Goal: Information Seeking & Learning: Learn about a topic

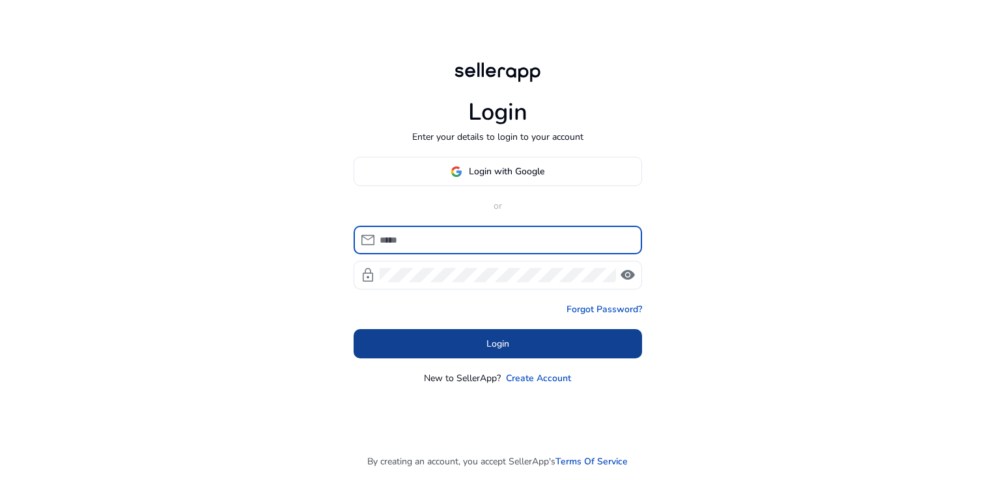
type input "**********"
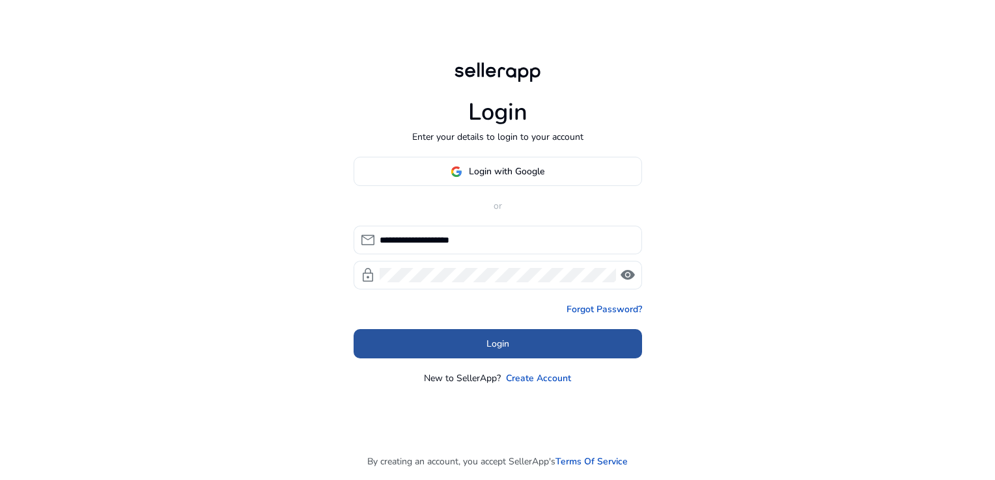
click at [542, 345] on span at bounding box center [497, 344] width 288 height 31
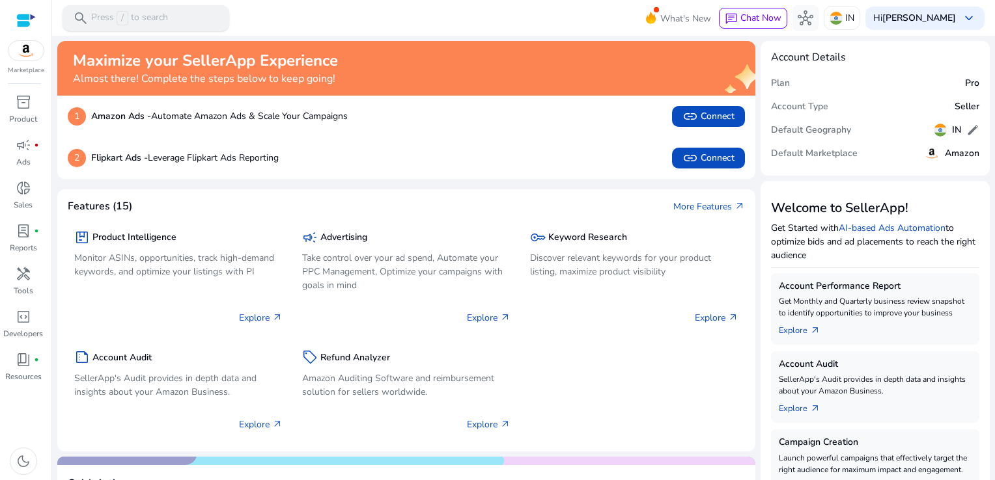
click at [144, 13] on p "Press / to search" at bounding box center [129, 18] width 77 height 14
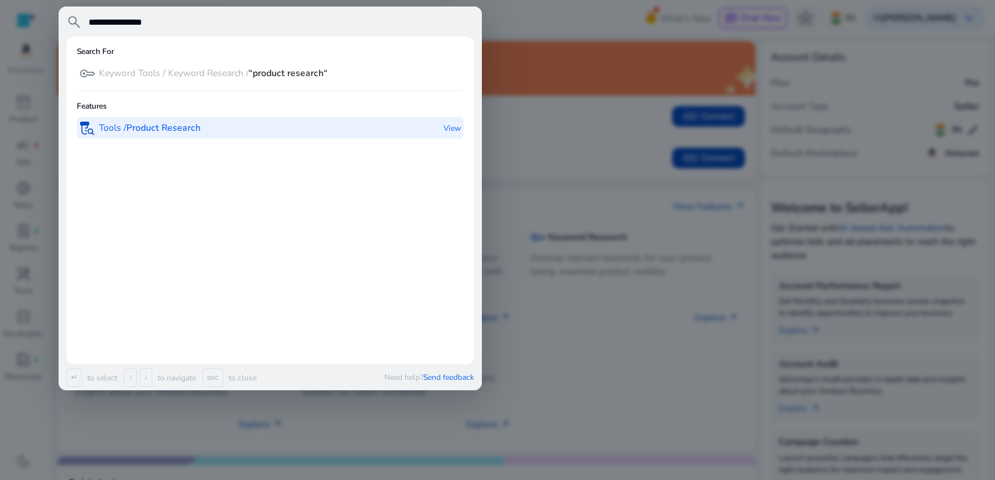
type input "**********"
click at [172, 124] on b "Product Research" at bounding box center [163, 128] width 74 height 12
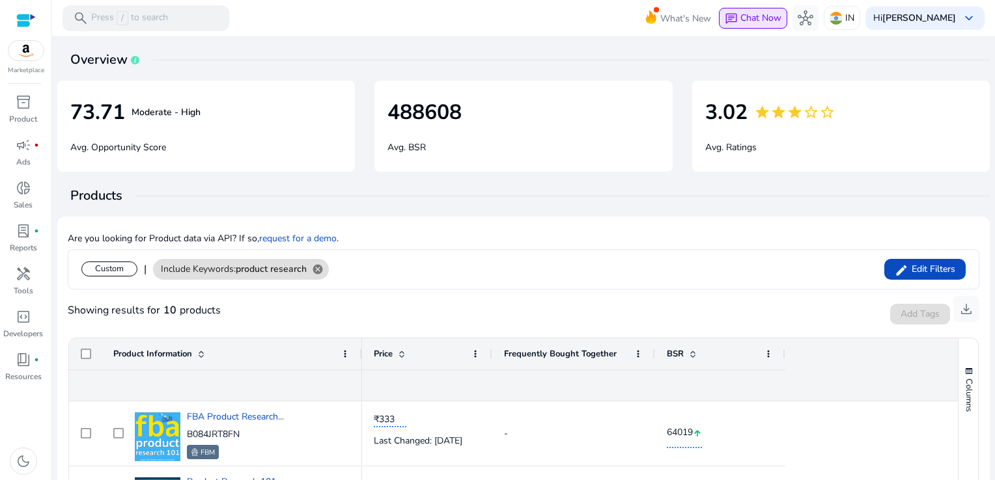
click at [781, 23] on span "Chat Now" at bounding box center [760, 18] width 41 height 12
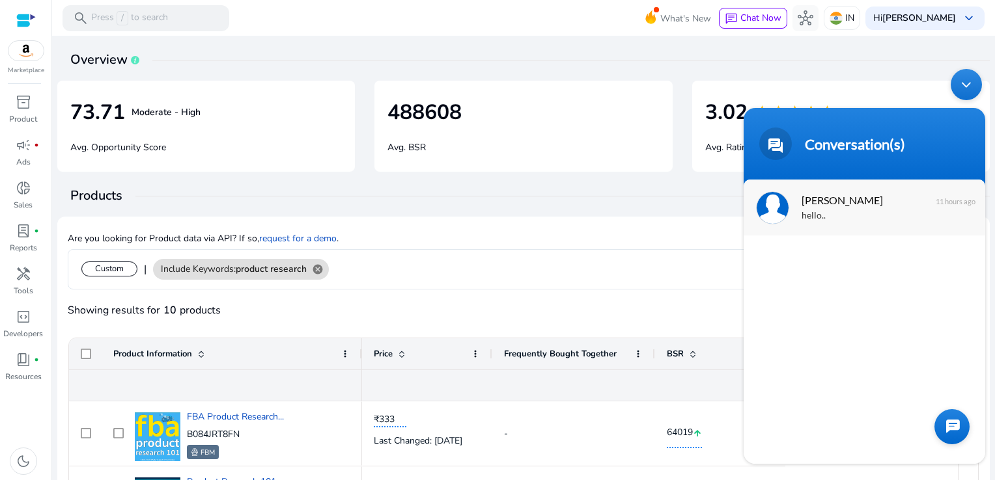
click at [836, 213] on div "hello.." at bounding box center [883, 215] width 164 height 15
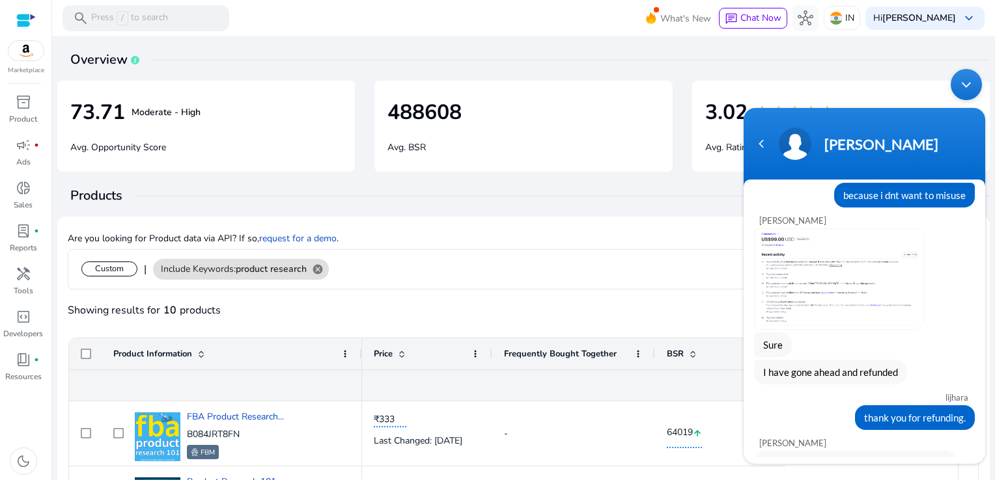
scroll to position [1755, 0]
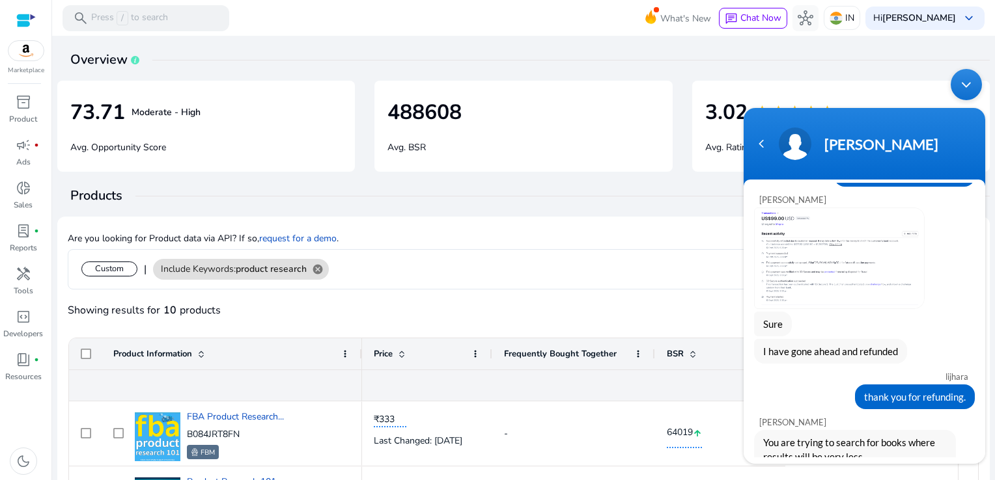
click at [845, 308] on img at bounding box center [838, 258] width 169 height 100
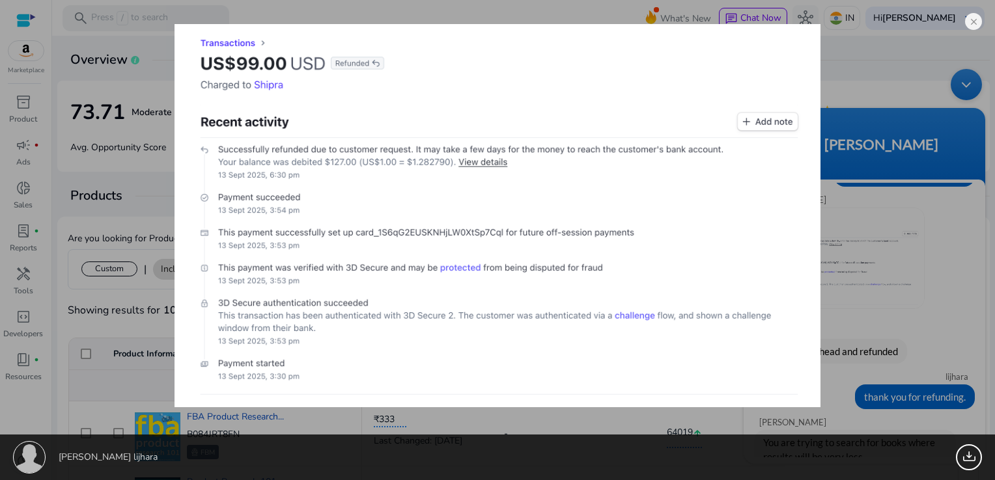
click at [869, 72] on div "shipra lijhara 278.72 KB" at bounding box center [497, 240] width 995 height 480
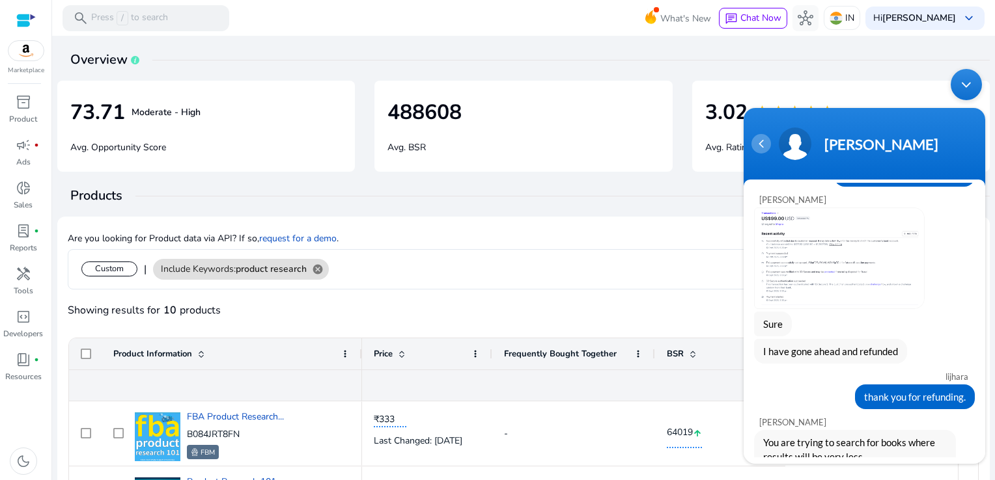
click at [764, 148] on div "Navigation go back" at bounding box center [761, 143] width 20 height 20
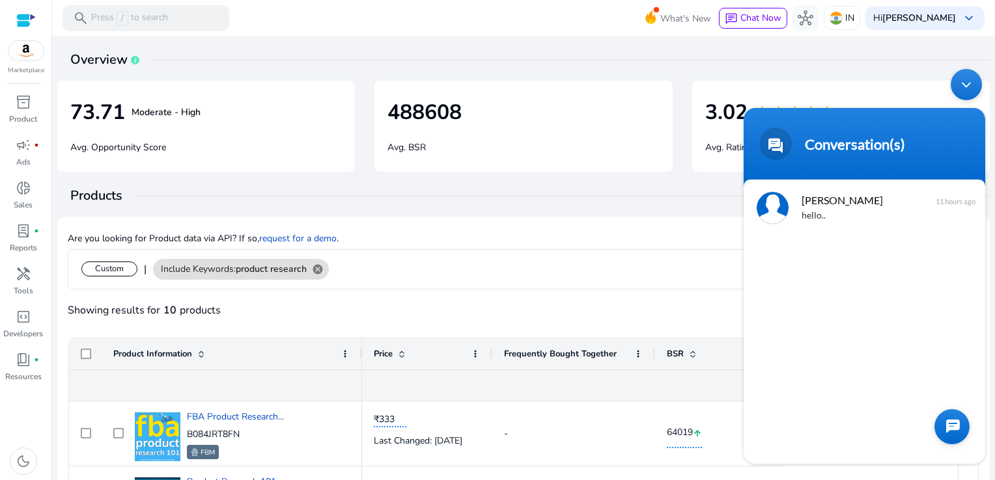
click at [962, 84] on div "Minimize live chat window" at bounding box center [965, 83] width 31 height 31
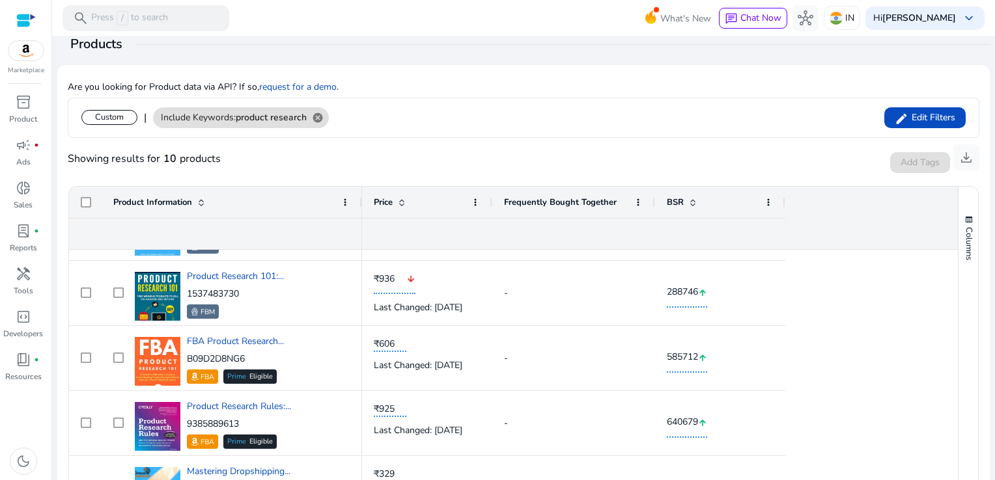
scroll to position [0, 0]
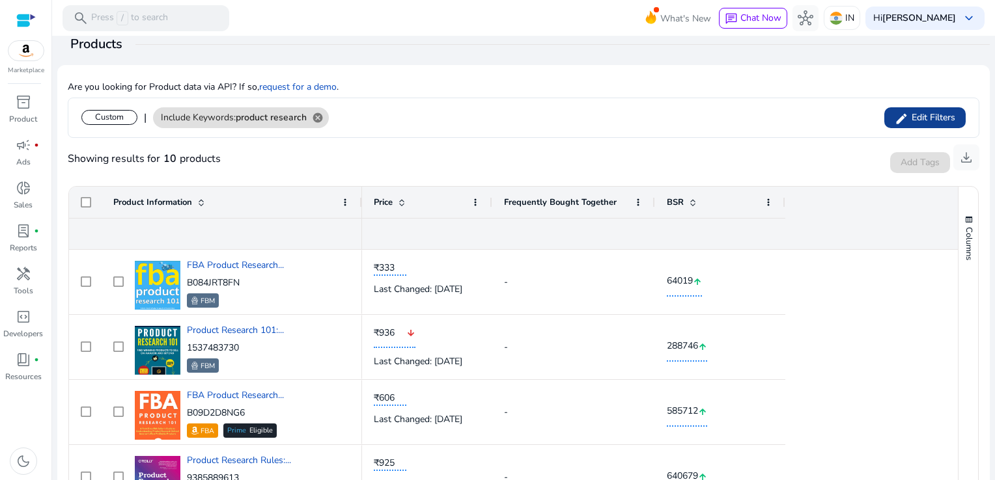
click at [922, 118] on span "Edit Filters" at bounding box center [931, 117] width 47 height 13
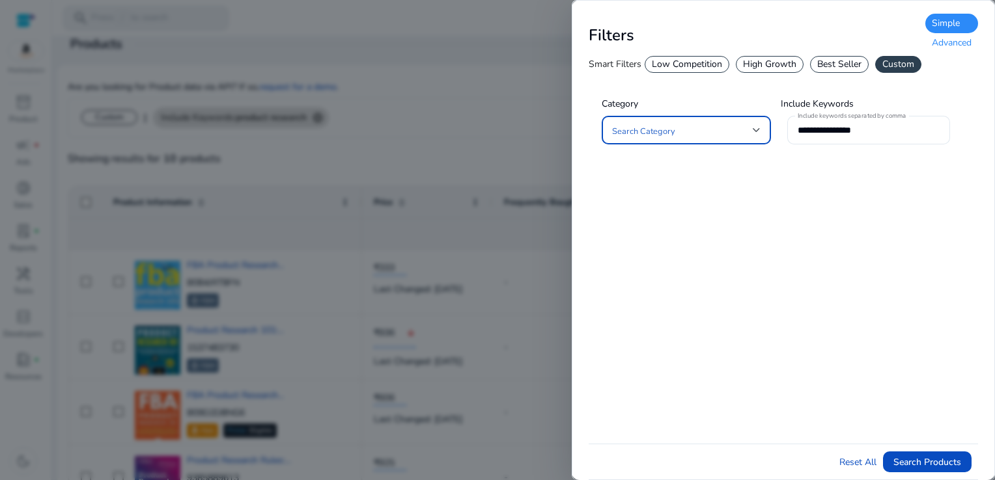
click at [753, 135] on div at bounding box center [756, 130] width 8 height 16
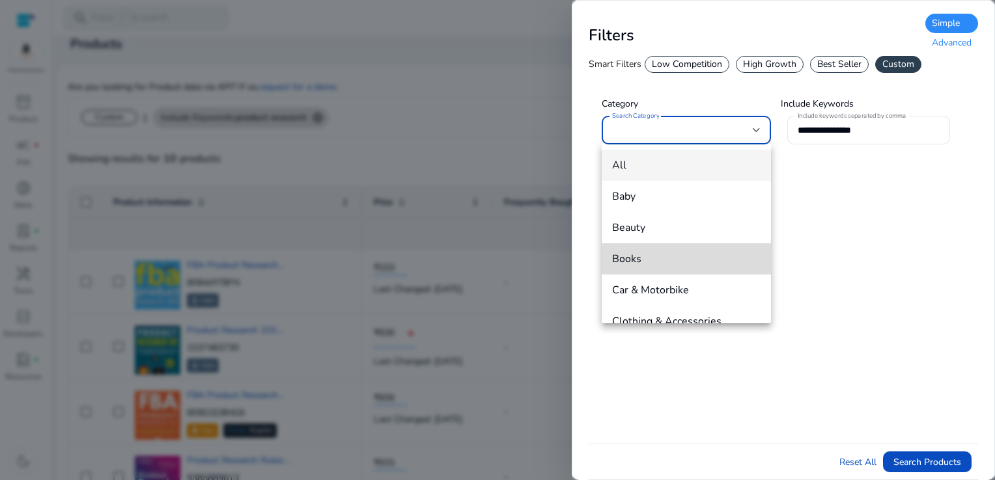
click at [695, 253] on span "Books" at bounding box center [686, 259] width 148 height 14
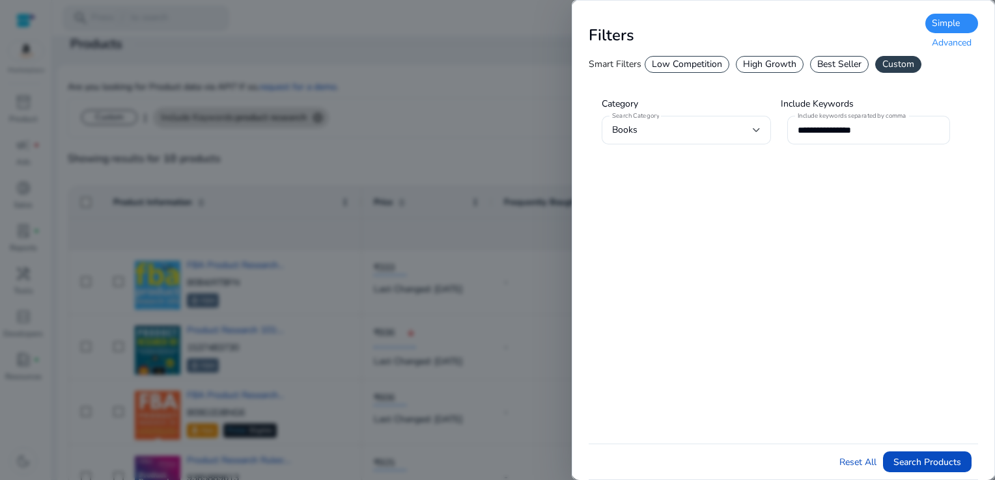
click at [971, 49] on div "Advanced" at bounding box center [951, 43] width 53 height 20
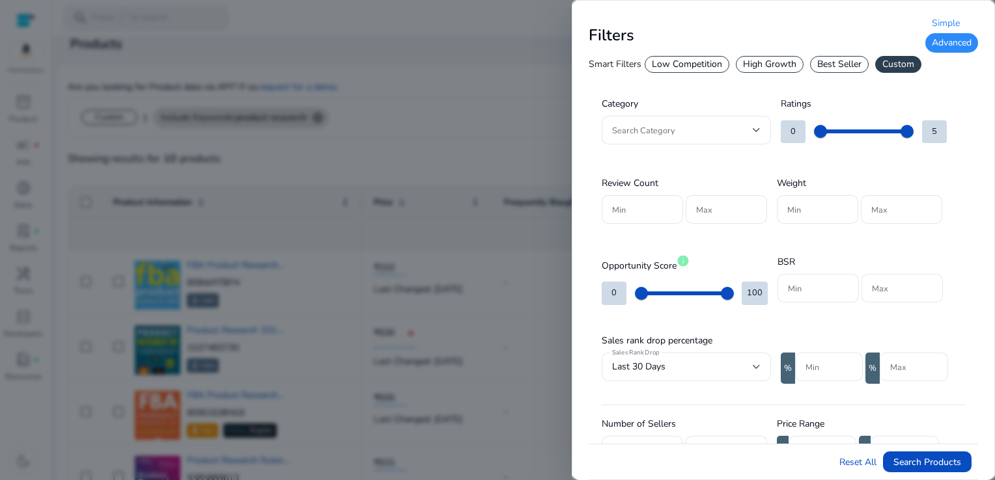
click at [542, 103] on div at bounding box center [497, 240] width 995 height 480
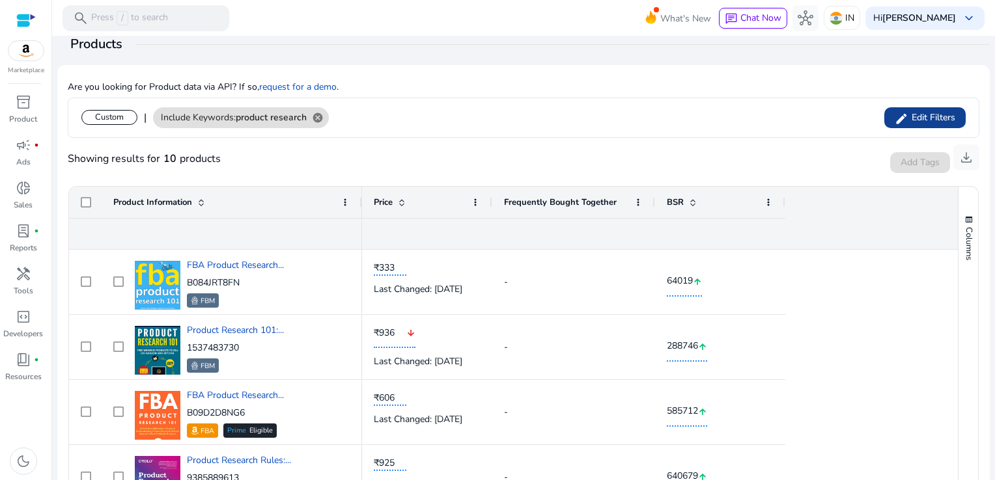
click at [927, 112] on span "Edit Filters" at bounding box center [931, 117] width 47 height 13
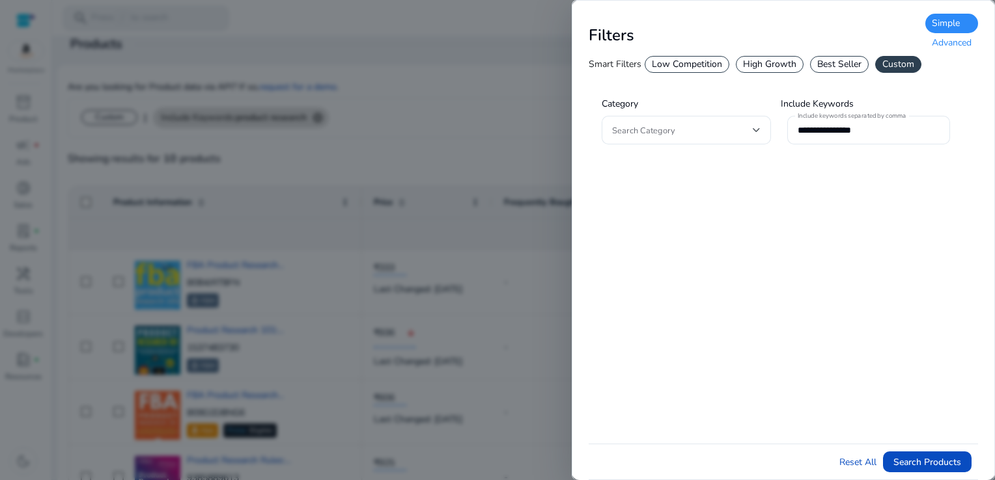
click at [949, 46] on div "Advanced" at bounding box center [951, 43] width 53 height 20
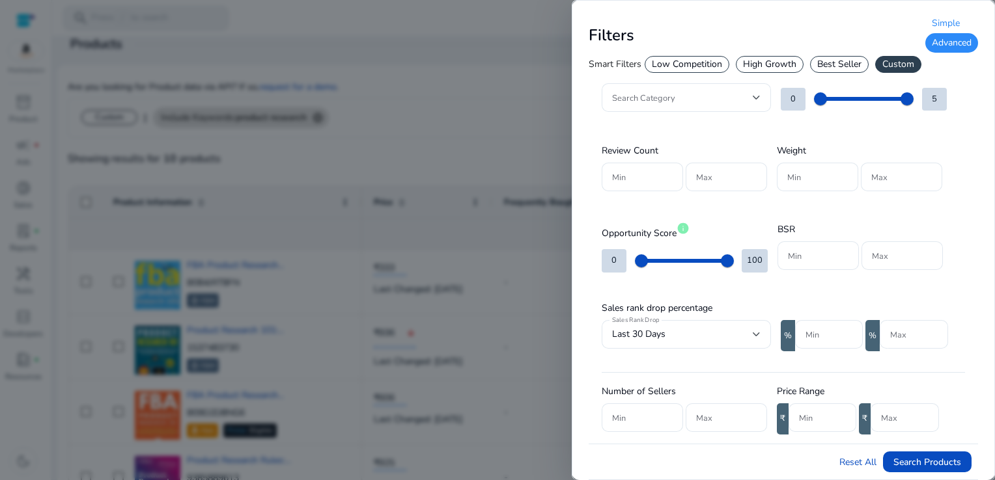
scroll to position [38, 0]
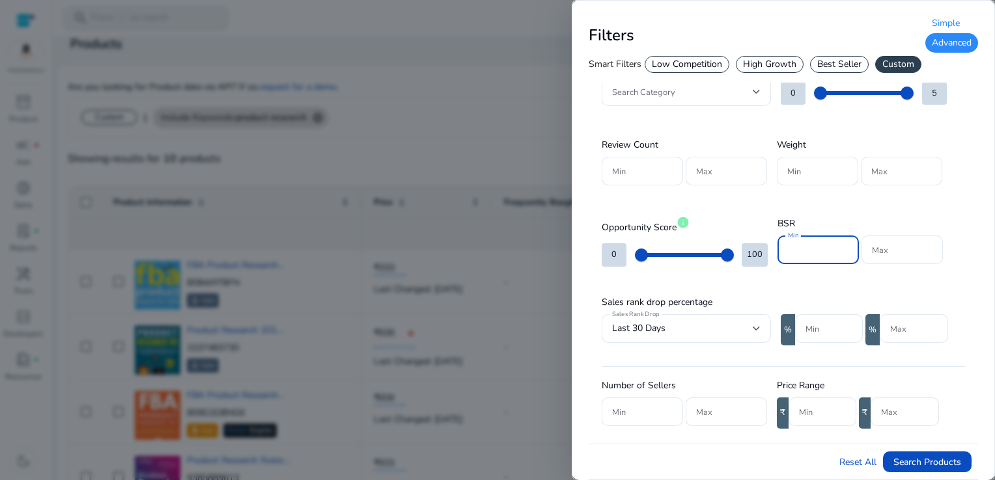
click at [810, 245] on input "Min" at bounding box center [818, 250] width 61 height 14
type input "******"
click at [896, 258] on div at bounding box center [902, 250] width 61 height 29
click at [888, 255] on input "Max" at bounding box center [902, 250] width 61 height 14
type input "******"
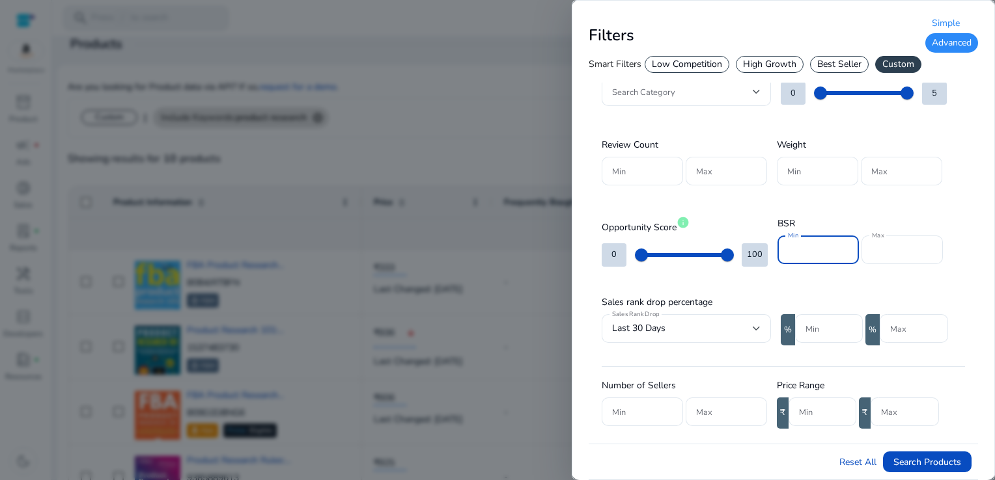
click at [821, 249] on input "******" at bounding box center [818, 250] width 61 height 14
type input "*****"
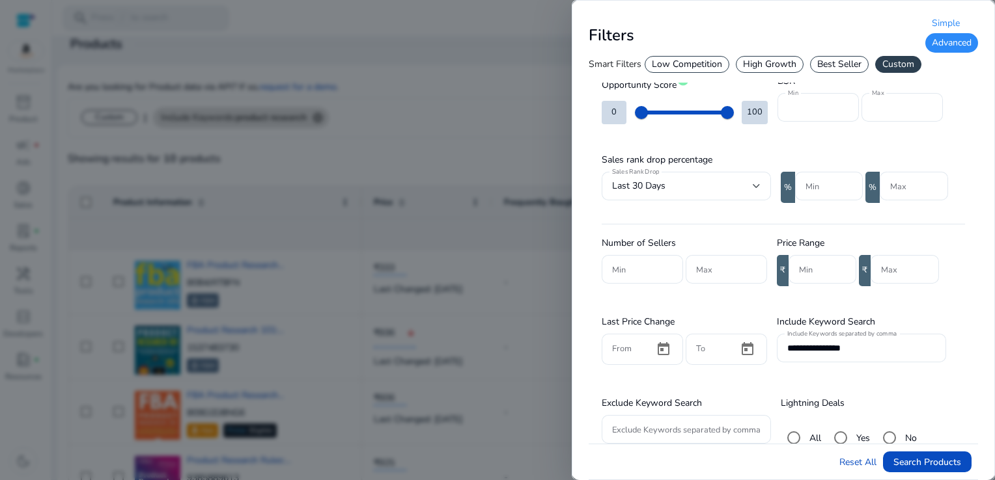
scroll to position [186, 0]
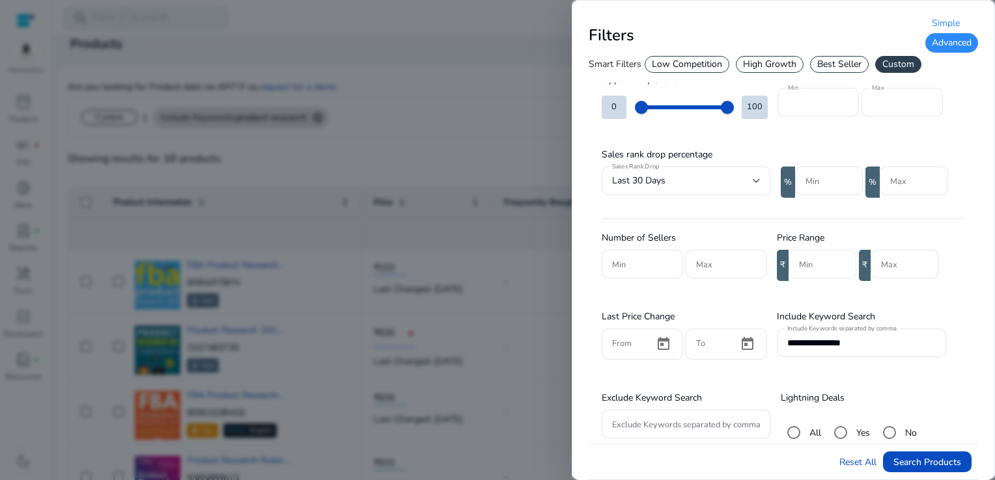
click at [800, 269] on input "Min" at bounding box center [822, 264] width 47 height 14
type input "***"
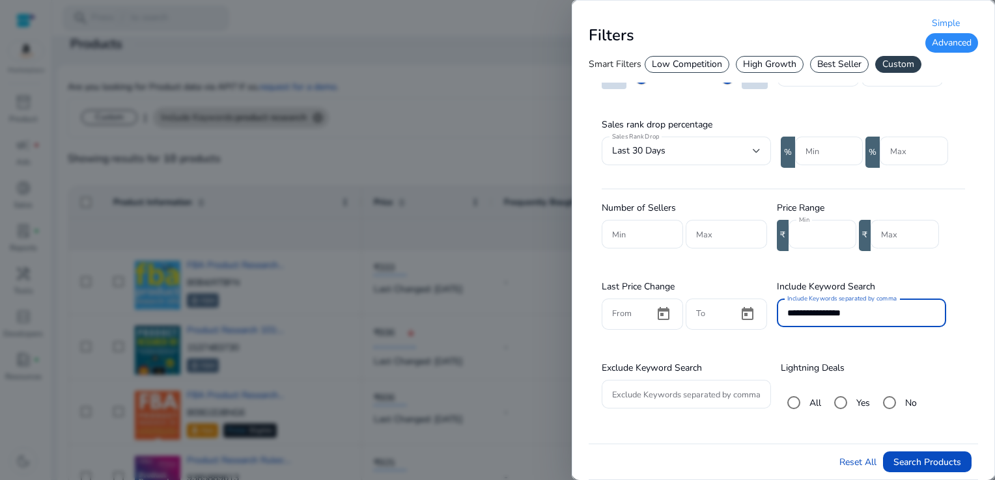
click at [887, 309] on input "**********" at bounding box center [861, 313] width 148 height 14
type input "*"
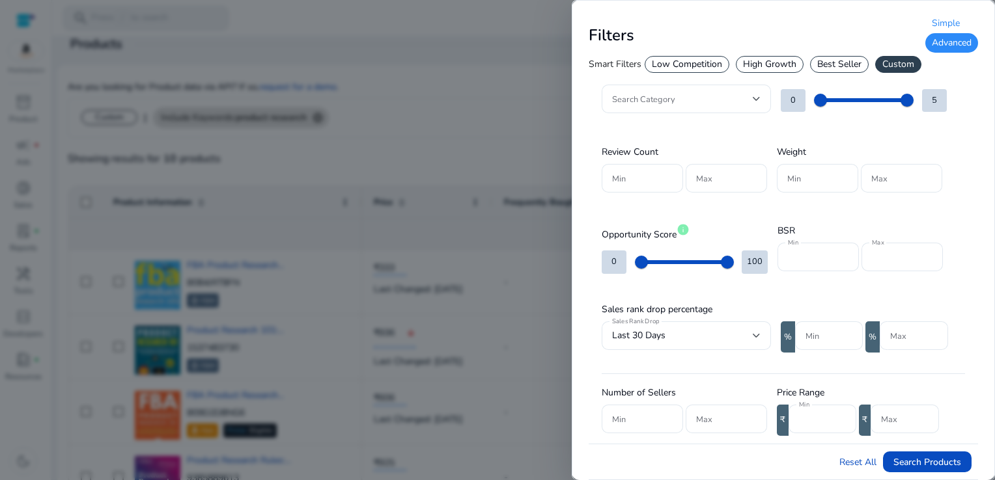
scroll to position [19, 0]
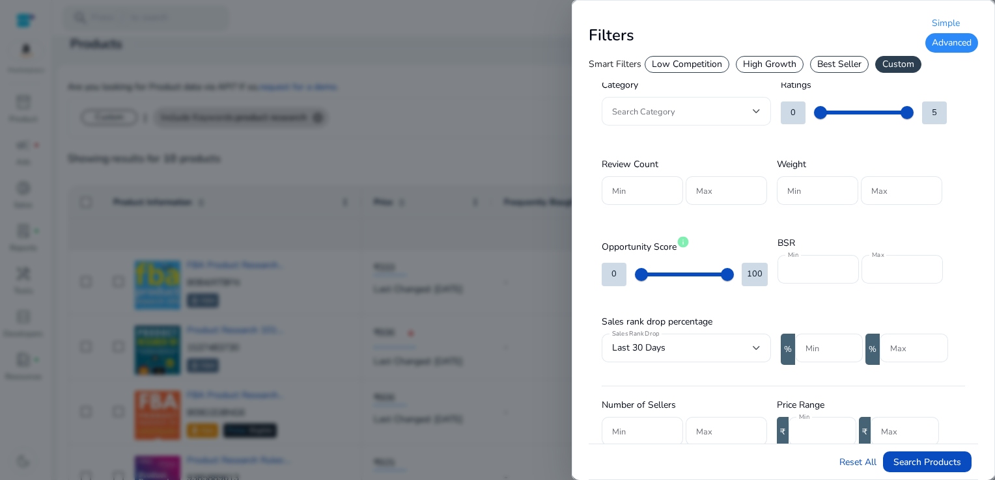
click at [763, 111] on div "Search Category" at bounding box center [685, 111] width 169 height 29
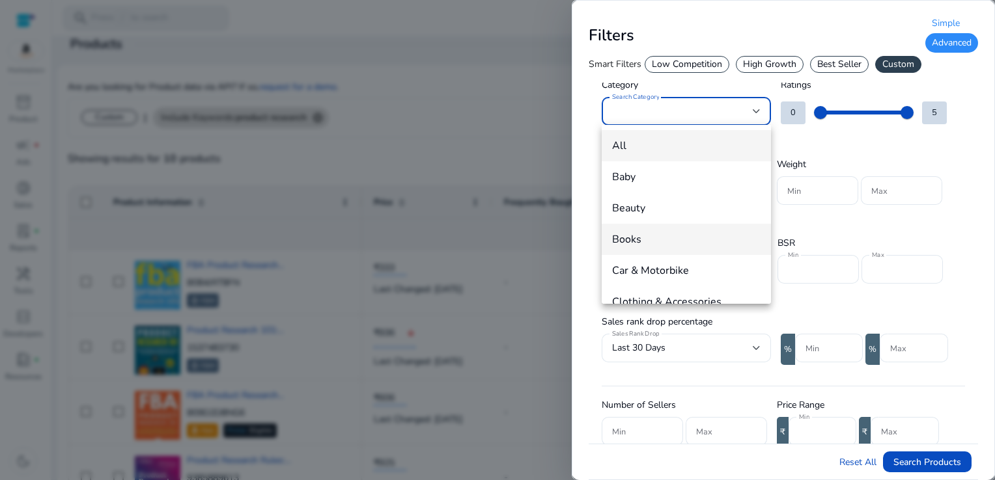
click at [680, 251] on mat-option "Books" at bounding box center [685, 239] width 169 height 31
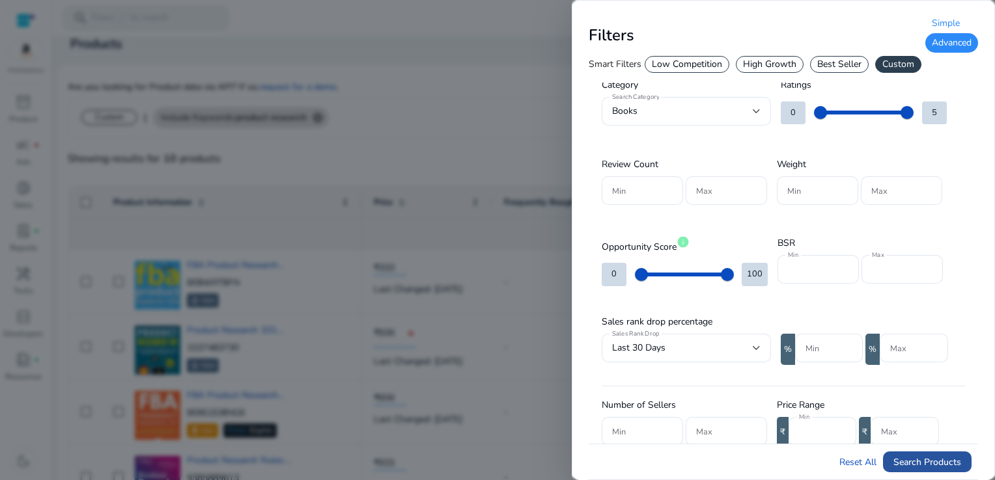
click at [945, 465] on span "Search Products" at bounding box center [927, 463] width 68 height 14
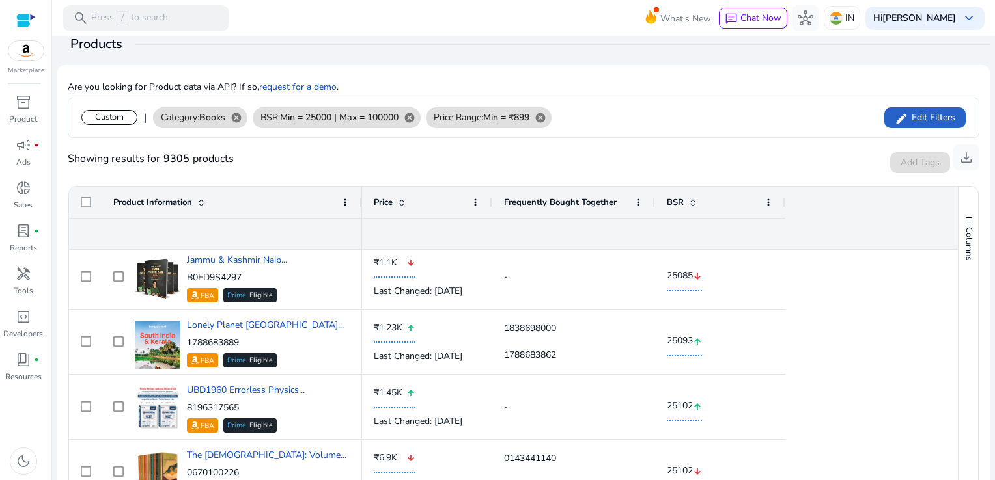
scroll to position [284, 0]
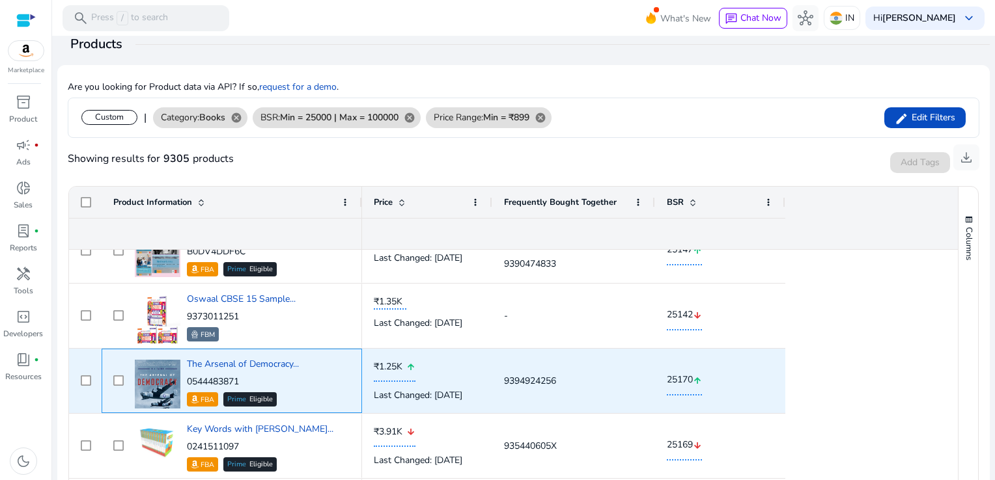
drag, startPoint x: 255, startPoint y: 384, endPoint x: 186, endPoint y: 381, distance: 69.7
click at [186, 381] on div "The Arsenal of Democracy... 0544483871 FBA Prime Eligible" at bounding box center [240, 380] width 219 height 55
copy p "0544483871"
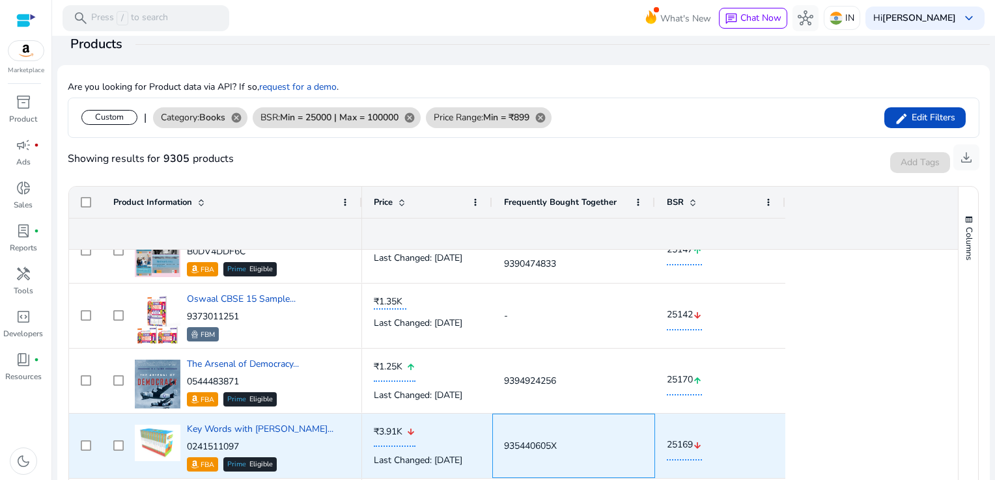
click at [534, 427] on div "935440605X" at bounding box center [573, 446] width 139 height 63
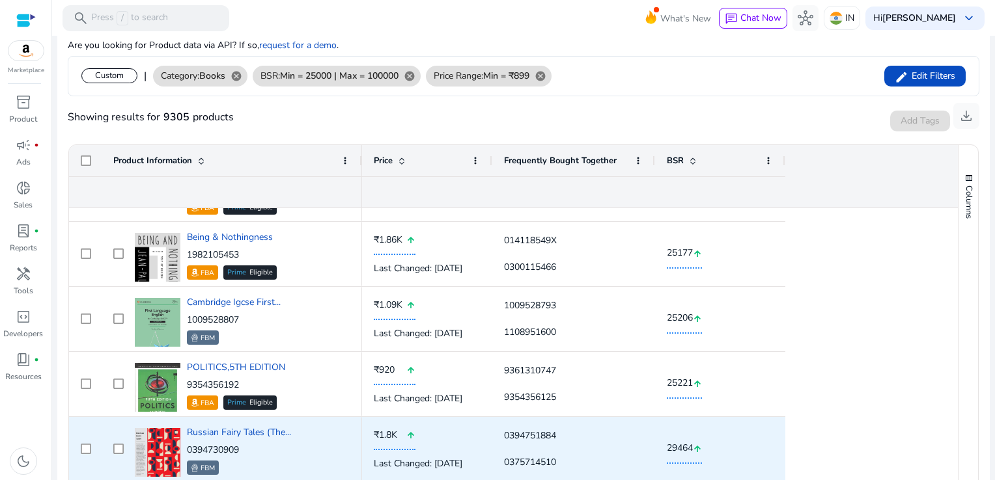
scroll to position [898, 0]
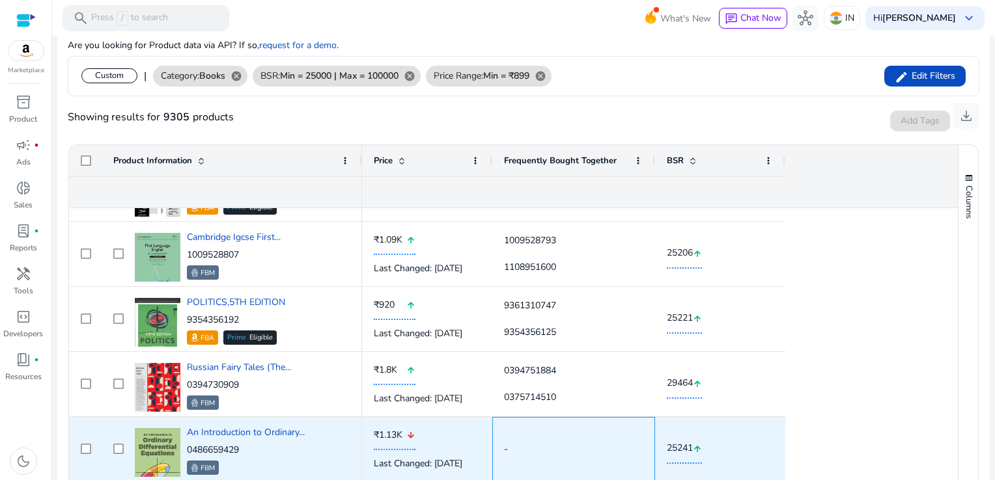
click at [534, 427] on div "-" at bounding box center [573, 449] width 139 height 63
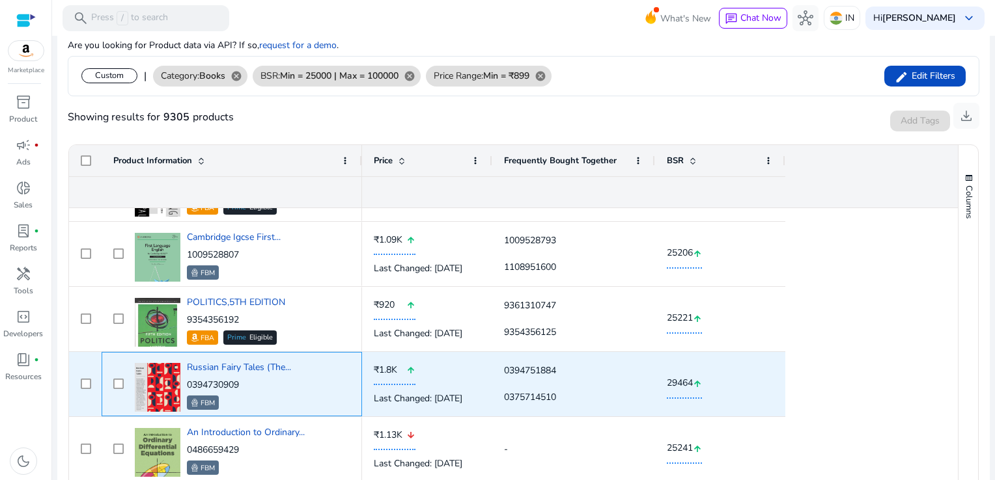
drag, startPoint x: 247, startPoint y: 383, endPoint x: 187, endPoint y: 379, distance: 60.0
click at [187, 379] on p "0394730909" at bounding box center [239, 385] width 104 height 13
copy p "0394730909"
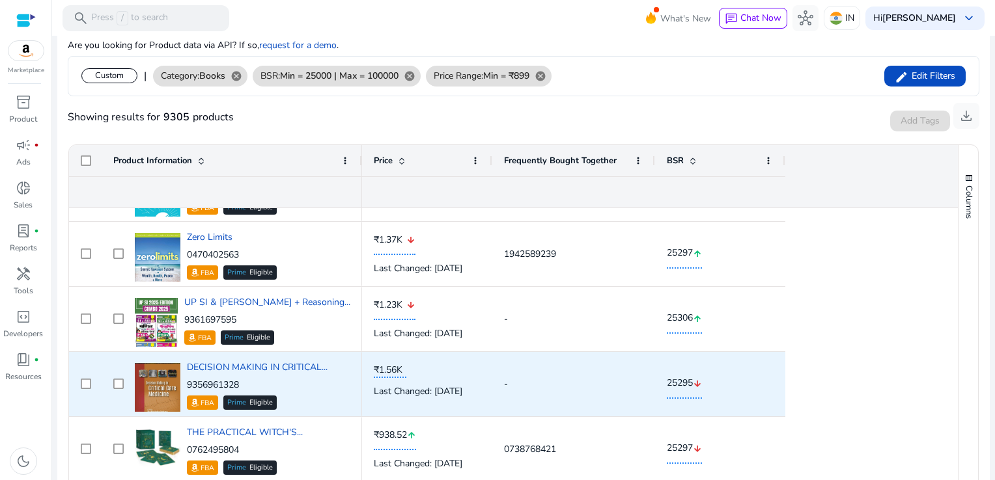
scroll to position [1679, 0]
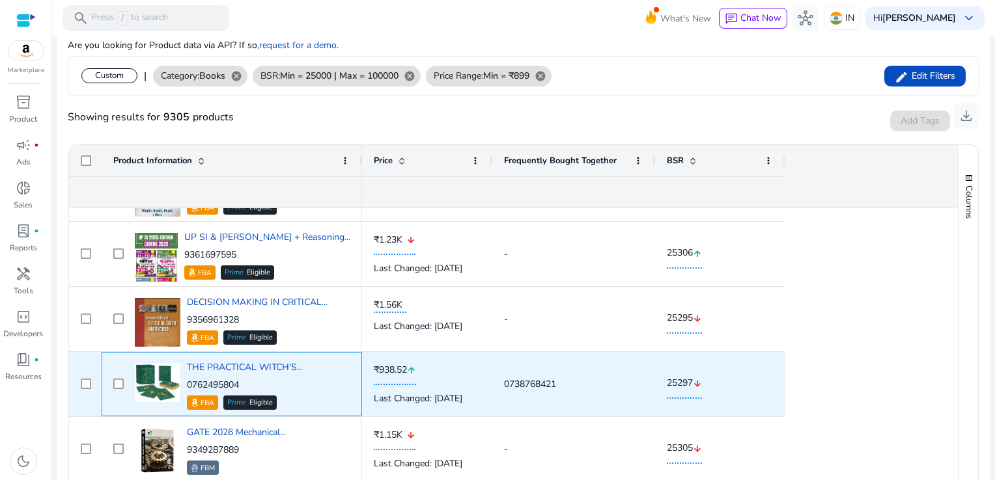
drag, startPoint x: 251, startPoint y: 381, endPoint x: 185, endPoint y: 384, distance: 65.8
click at [185, 384] on div "THE PRACTICAL WITCH'S... 0762495804 FBA Prime Eligible" at bounding box center [240, 384] width 219 height 55
copy p "0762495804"
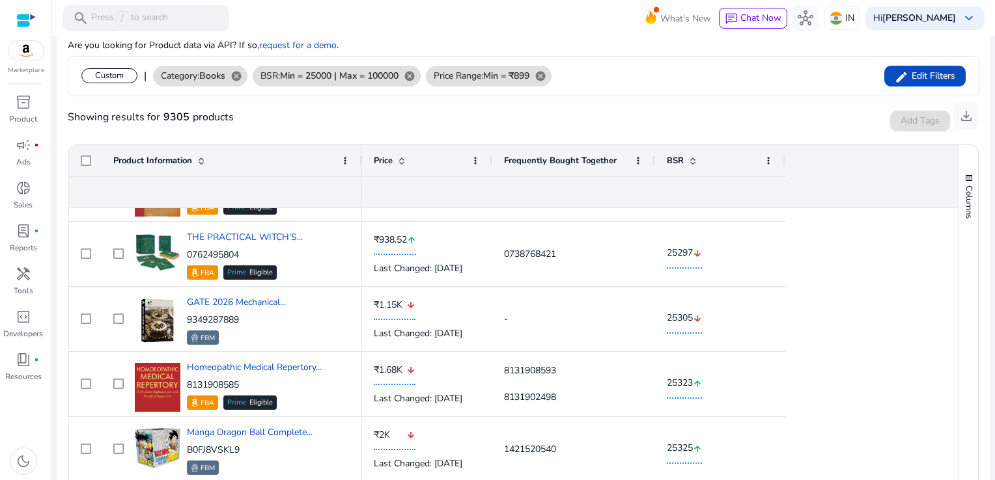
scroll to position [1874, 0]
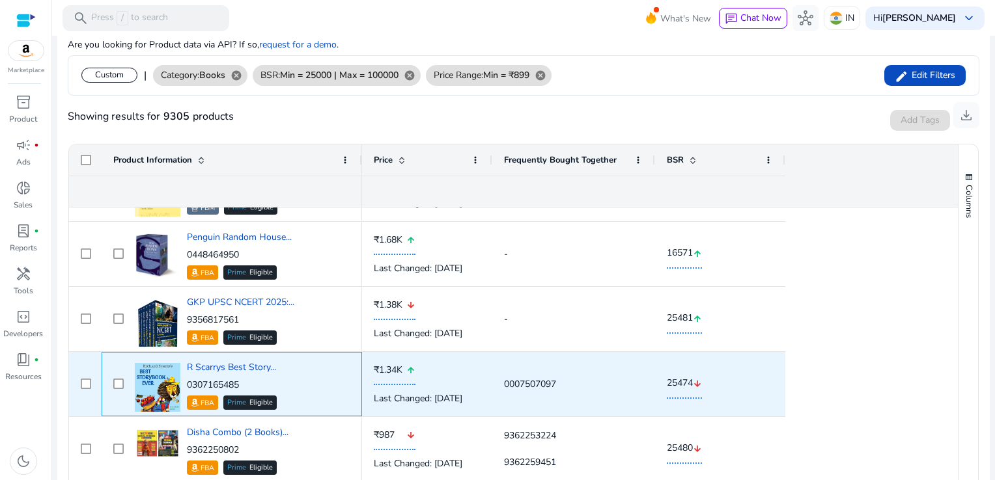
drag, startPoint x: 254, startPoint y: 387, endPoint x: 187, endPoint y: 384, distance: 67.8
click at [187, 384] on p "0307165485" at bounding box center [232, 385] width 90 height 13
copy p "0307165485"
click at [497, 370] on div "0007507097" at bounding box center [573, 384] width 163 height 64
click at [544, 371] on div "0007507097" at bounding box center [573, 384] width 139 height 27
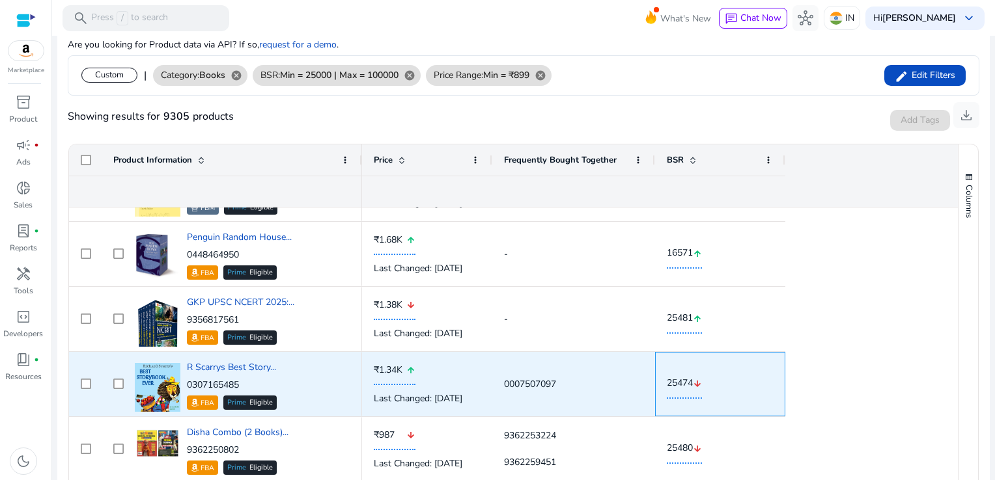
click at [702, 378] on body "We recommend switching to desktop view for the best experience. Marketplace inv…" at bounding box center [497, 240] width 995 height 480
click at [543, 387] on div "0007507097" at bounding box center [573, 384] width 139 height 27
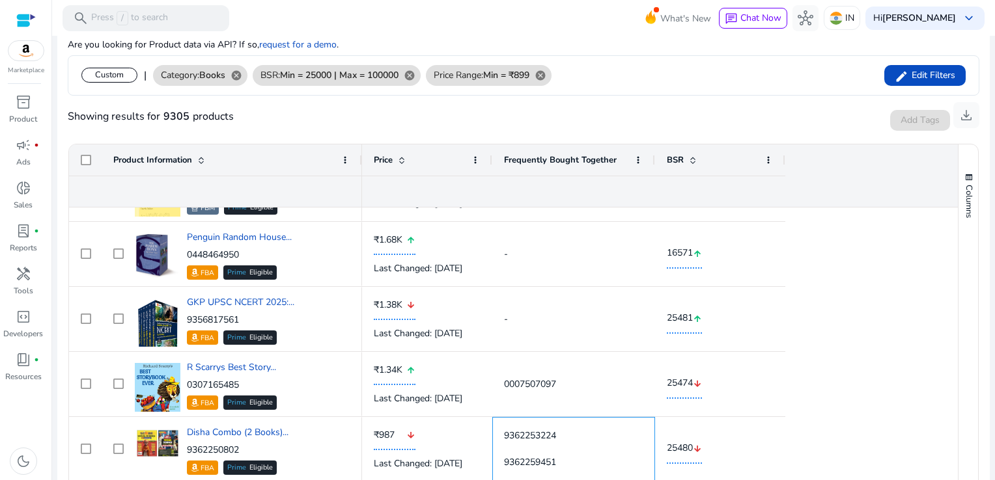
scroll to position [243, 0]
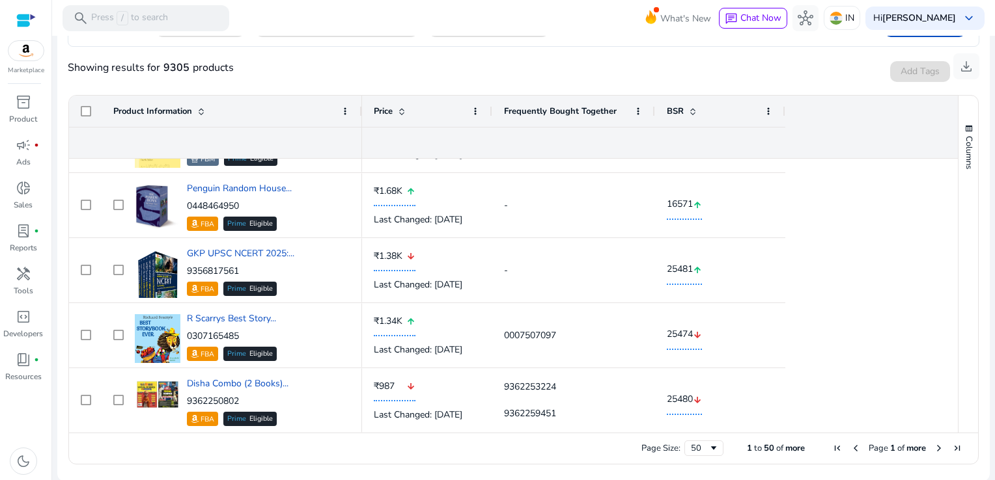
click at [933, 446] on span "Next Page" at bounding box center [938, 448] width 10 height 10
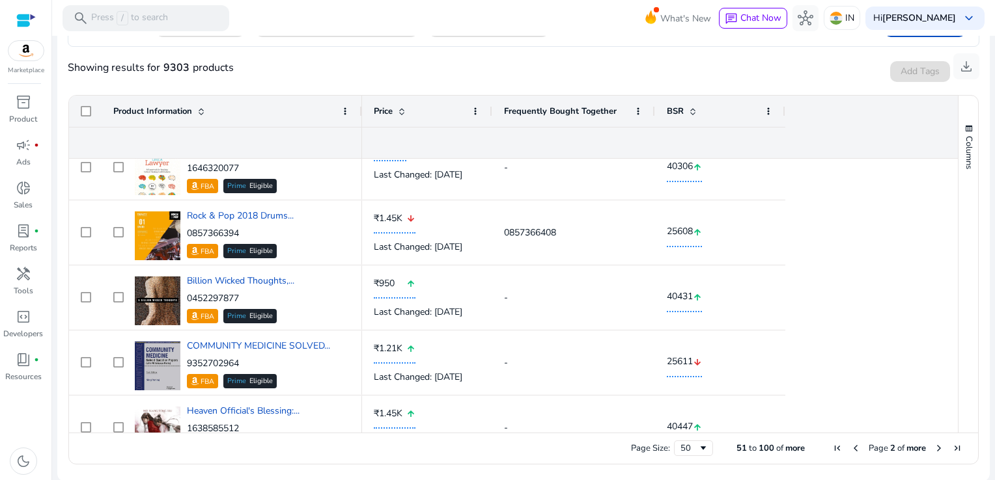
scroll to position [314, 0]
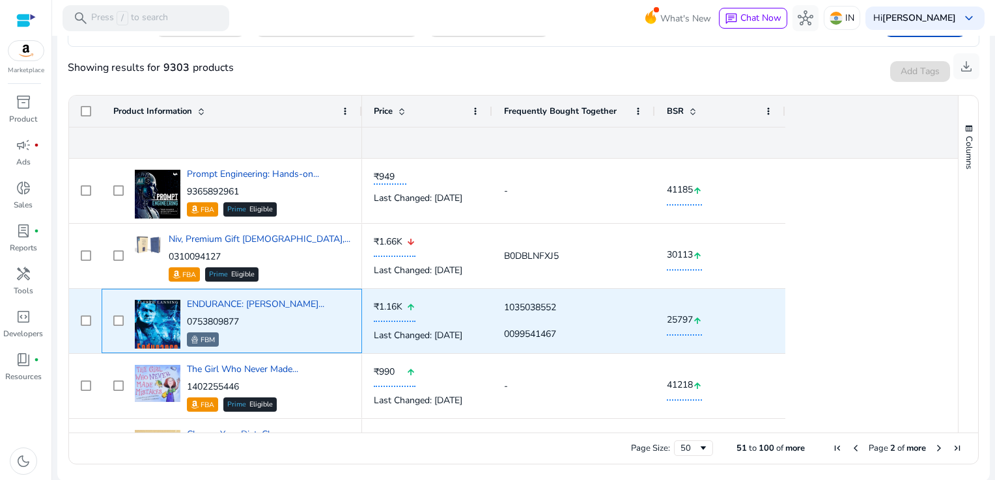
drag, startPoint x: 242, startPoint y: 318, endPoint x: 190, endPoint y: 326, distance: 52.7
click at [190, 326] on p "0753809877" at bounding box center [255, 322] width 137 height 13
drag, startPoint x: 190, startPoint y: 326, endPoint x: 258, endPoint y: 323, distance: 68.4
click at [258, 323] on p "0753809877" at bounding box center [255, 322] width 137 height 13
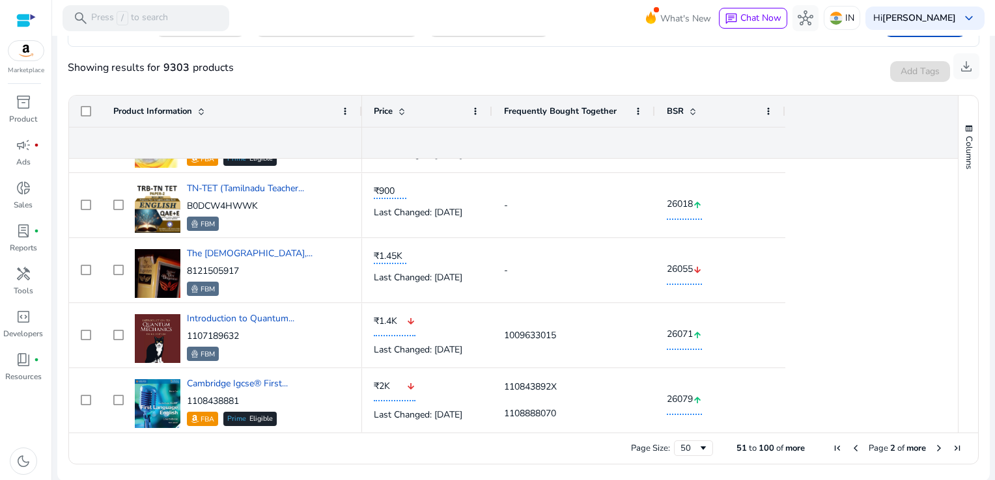
click at [936, 447] on span "Next Page" at bounding box center [938, 448] width 10 height 10
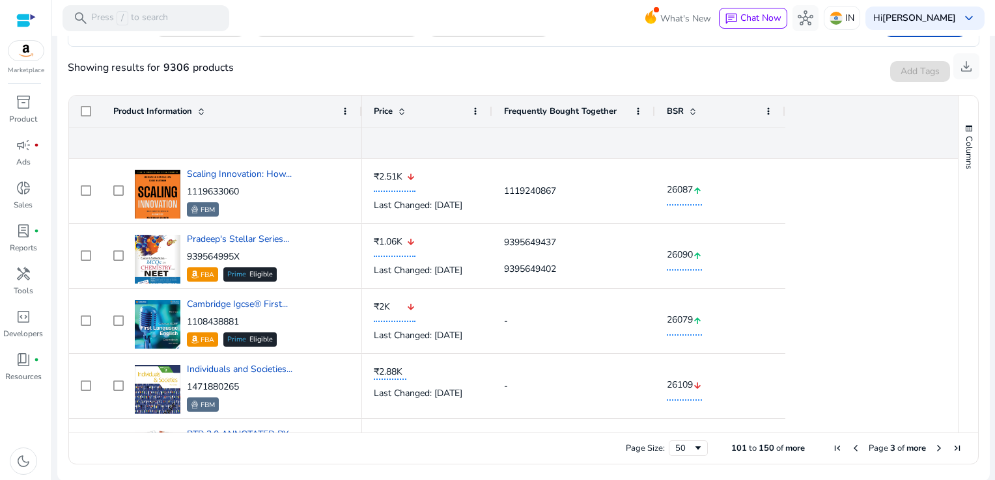
drag, startPoint x: 952, startPoint y: 174, endPoint x: 954, endPoint y: 184, distance: 10.0
click at [957, 184] on div "Columns Product Information Column Labels Rating Price" at bounding box center [967, 264] width 20 height 337
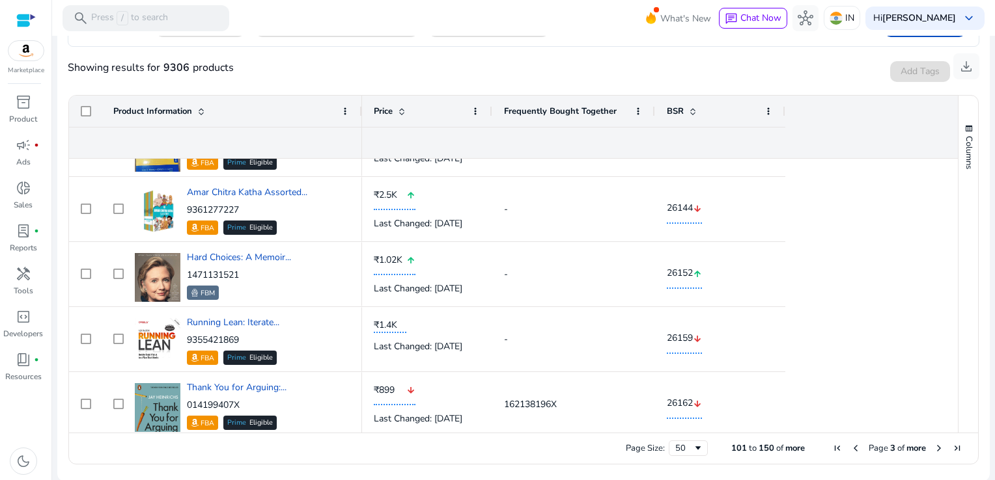
scroll to position [456, 0]
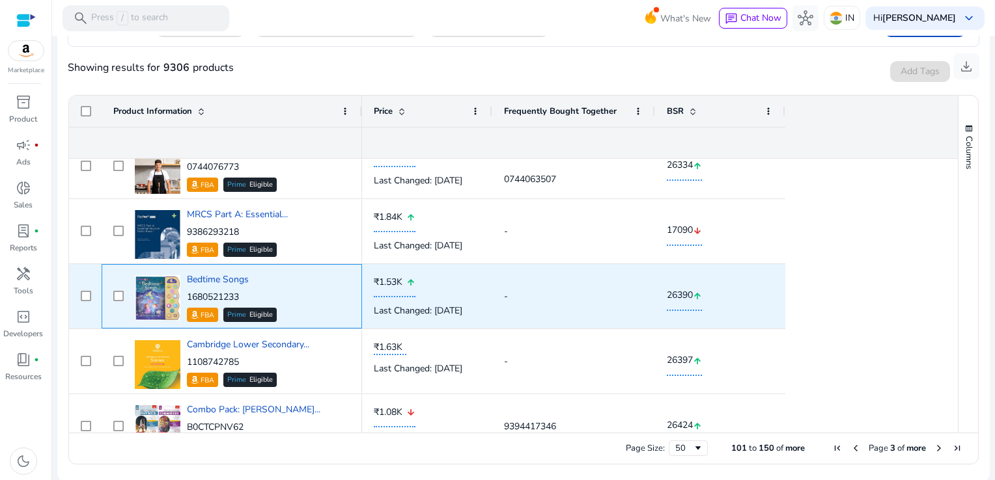
drag, startPoint x: 245, startPoint y: 298, endPoint x: 187, endPoint y: 296, distance: 57.3
click at [187, 296] on p "1680521233" at bounding box center [232, 297] width 90 height 13
copy p "1680521233"
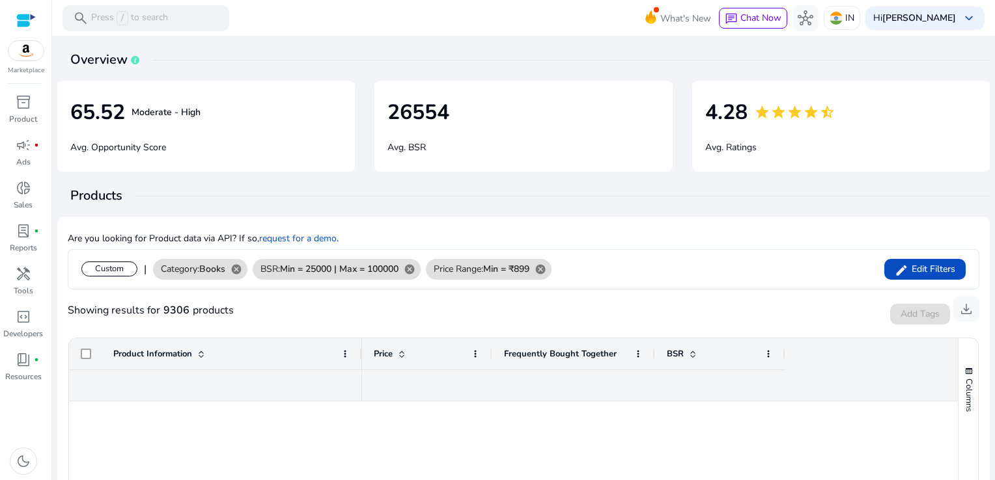
scroll to position [1614, 0]
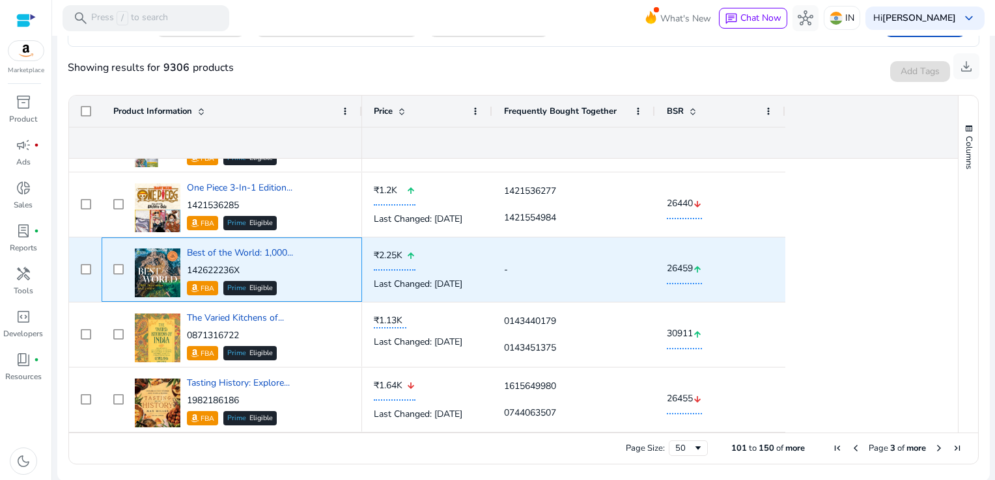
drag, startPoint x: 245, startPoint y: 267, endPoint x: 188, endPoint y: 265, distance: 56.7
click at [188, 265] on p "142622236X" at bounding box center [240, 270] width 106 height 13
copy p "142622236X"
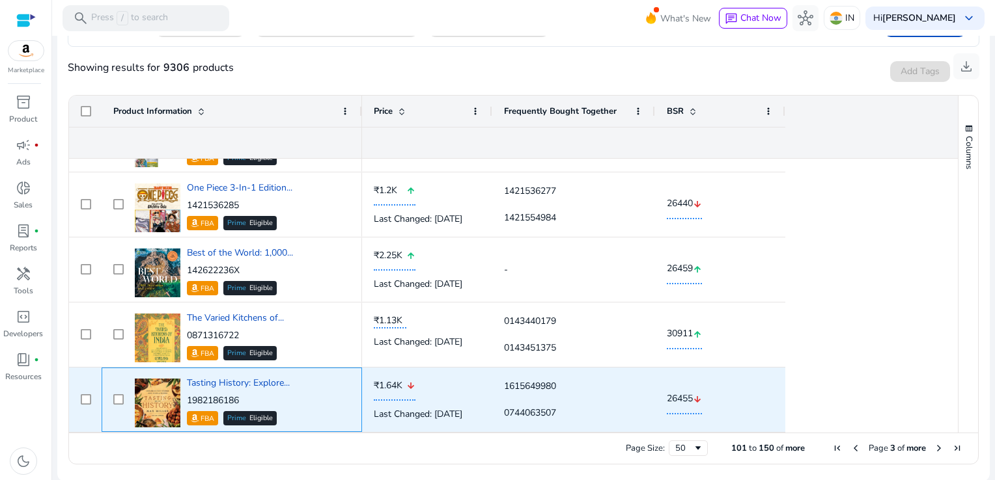
drag, startPoint x: 249, startPoint y: 400, endPoint x: 188, endPoint y: 396, distance: 60.7
click at [188, 396] on p "1982186186" at bounding box center [238, 400] width 103 height 13
copy p "1982186186"
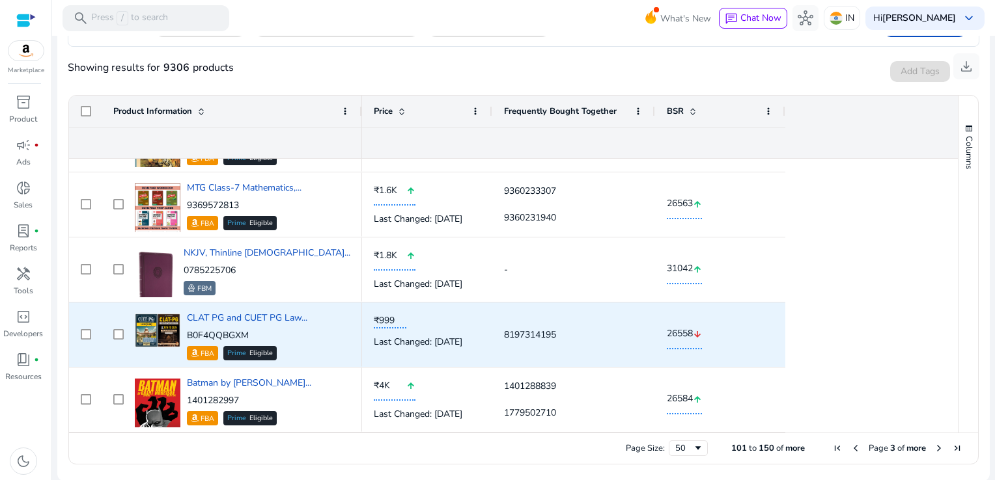
scroll to position [2330, 0]
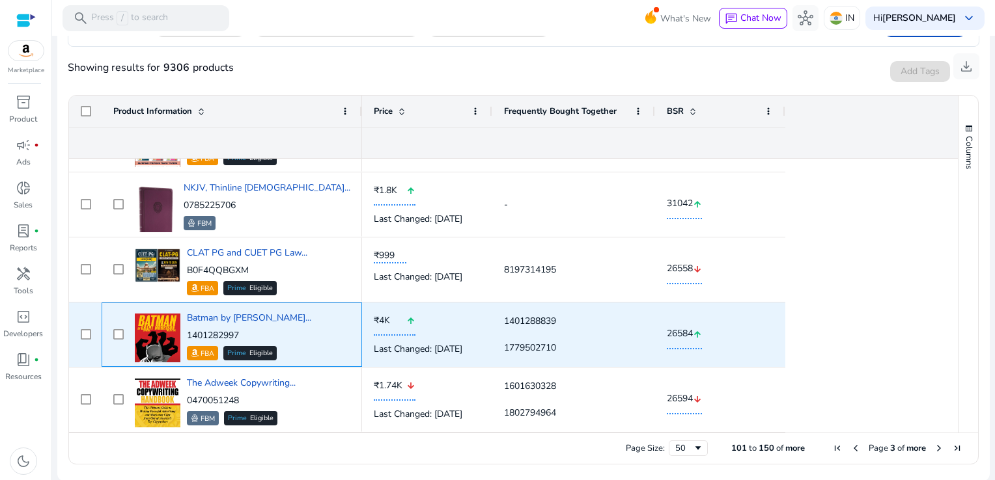
drag, startPoint x: 244, startPoint y: 333, endPoint x: 187, endPoint y: 331, distance: 56.6
click at [187, 331] on p "1401282997" at bounding box center [249, 335] width 124 height 13
copy p "1401282997"
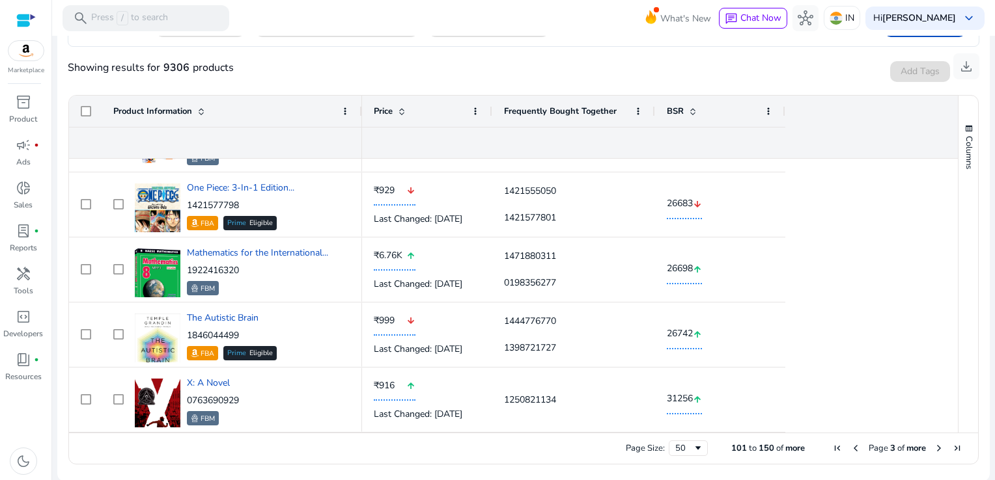
scroll to position [2915, 0]
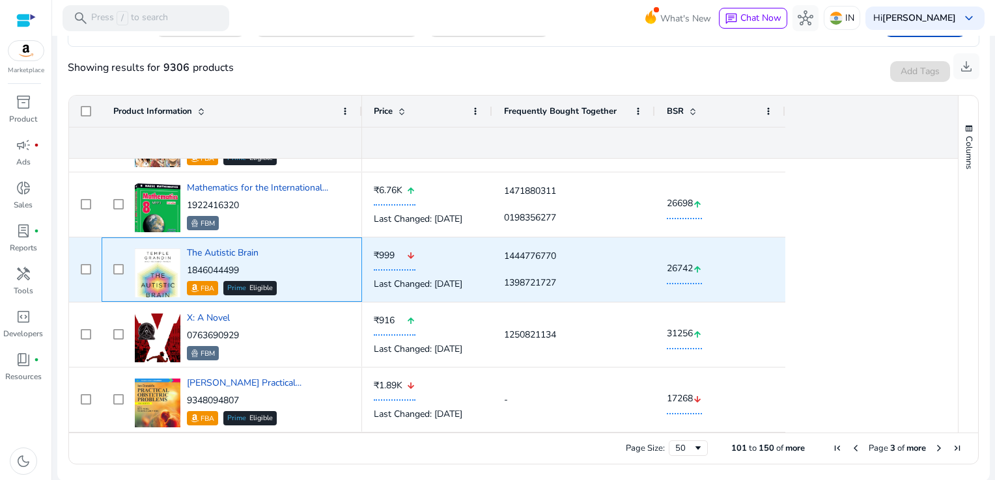
drag, startPoint x: 247, startPoint y: 267, endPoint x: 186, endPoint y: 271, distance: 61.3
click at [187, 271] on p "1846044499" at bounding box center [232, 270] width 90 height 13
copy p "1846044499"
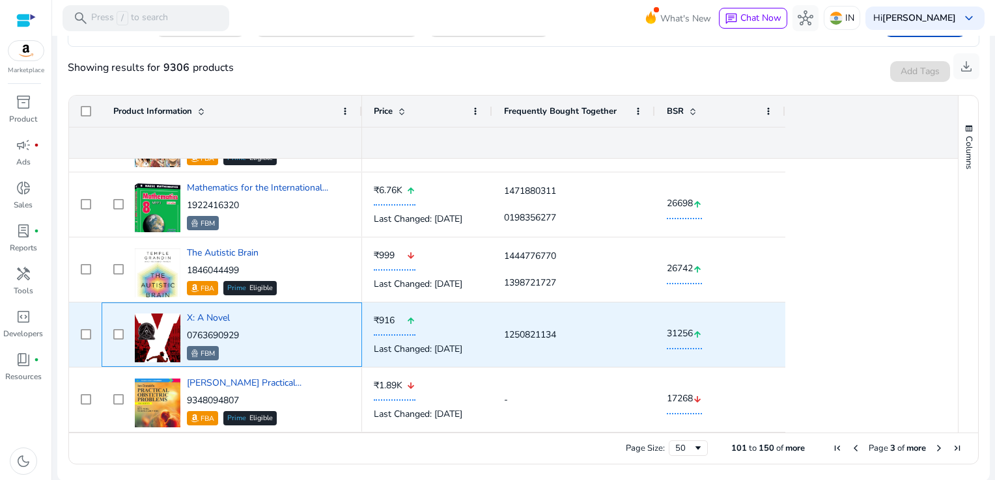
drag, startPoint x: 252, startPoint y: 335, endPoint x: 187, endPoint y: 332, distance: 65.1
click at [187, 332] on div "X: A Novel 0763690929 FBM" at bounding box center [240, 334] width 219 height 55
copy p "0763690929"
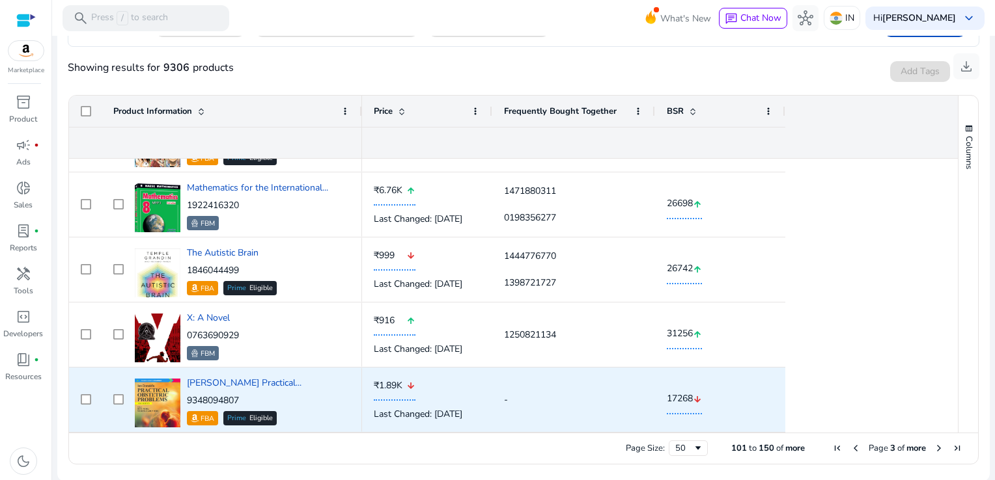
scroll to position [2980, 0]
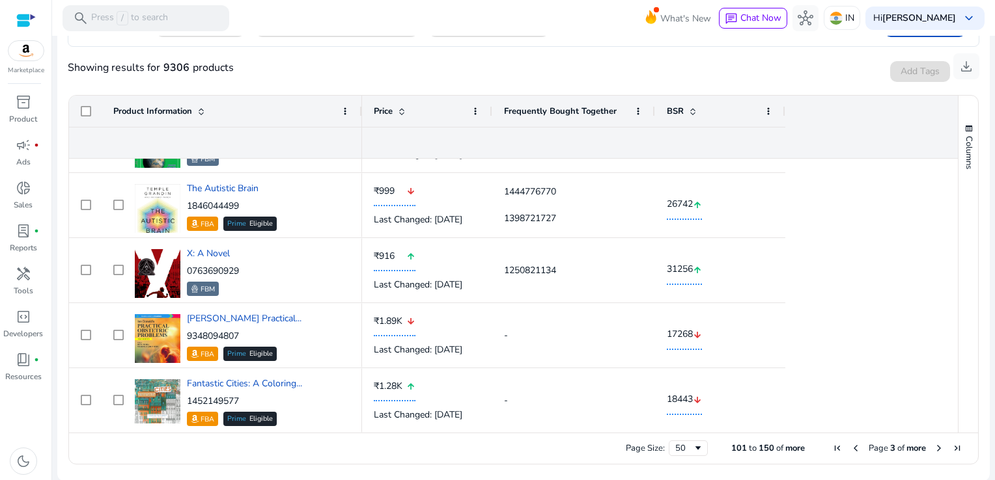
click at [933, 448] on span "Next Page" at bounding box center [938, 448] width 10 height 10
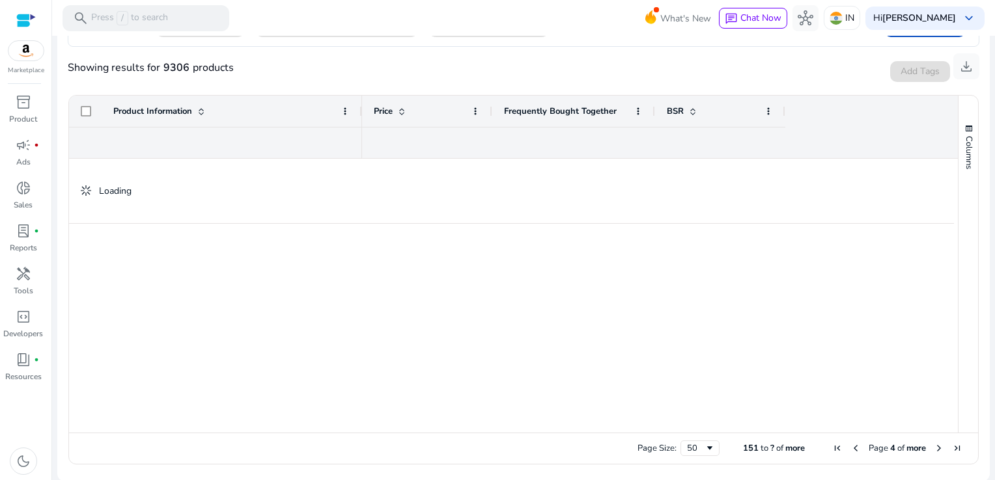
scroll to position [0, 0]
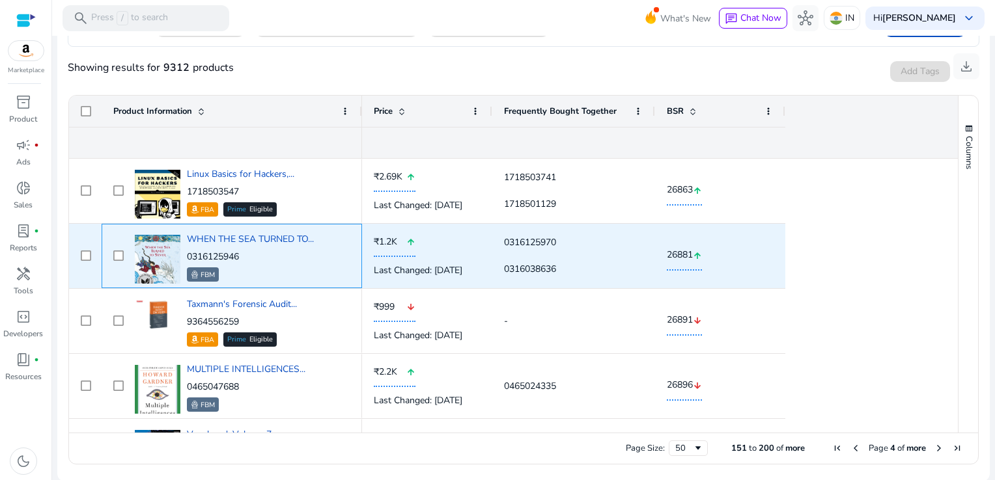
drag, startPoint x: 249, startPoint y: 257, endPoint x: 186, endPoint y: 251, distance: 63.4
click at [187, 251] on p "0316125946" at bounding box center [250, 257] width 127 height 13
copy p "0316125946"
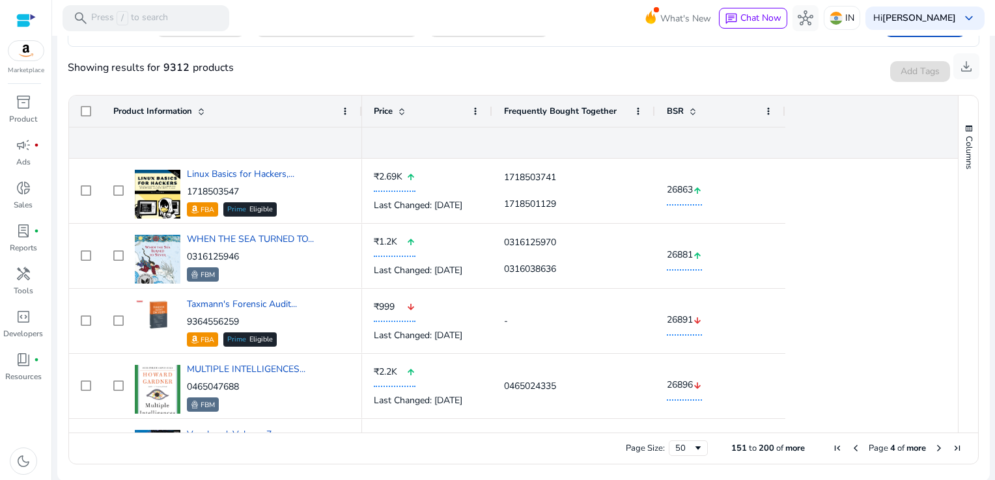
scroll to position [51, 0]
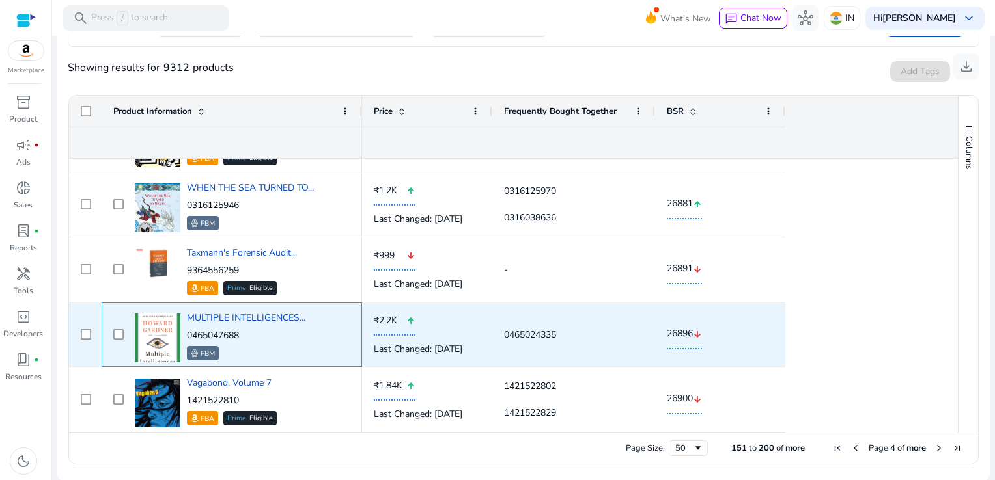
drag, startPoint x: 245, startPoint y: 333, endPoint x: 186, endPoint y: 337, distance: 59.4
click at [187, 337] on p "0465047688" at bounding box center [246, 335] width 118 height 13
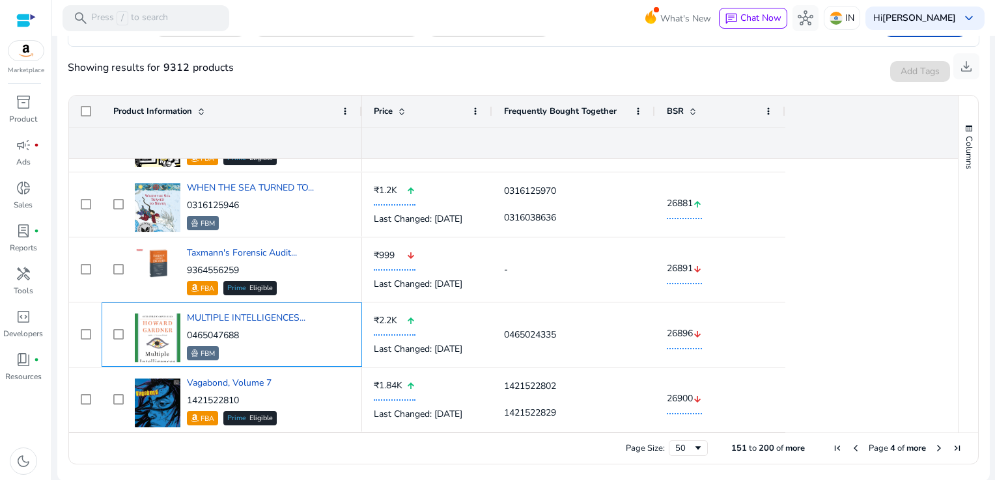
copy p "0465047688"
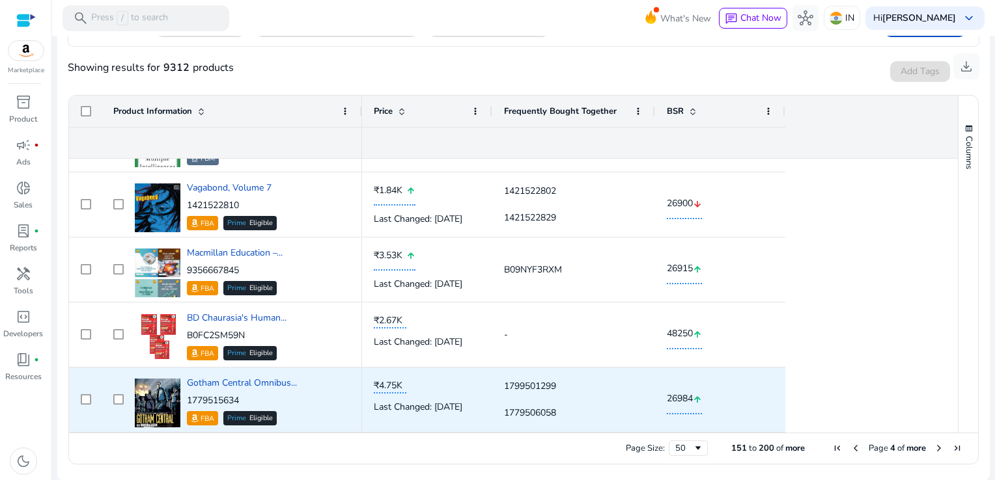
scroll to position [312, 0]
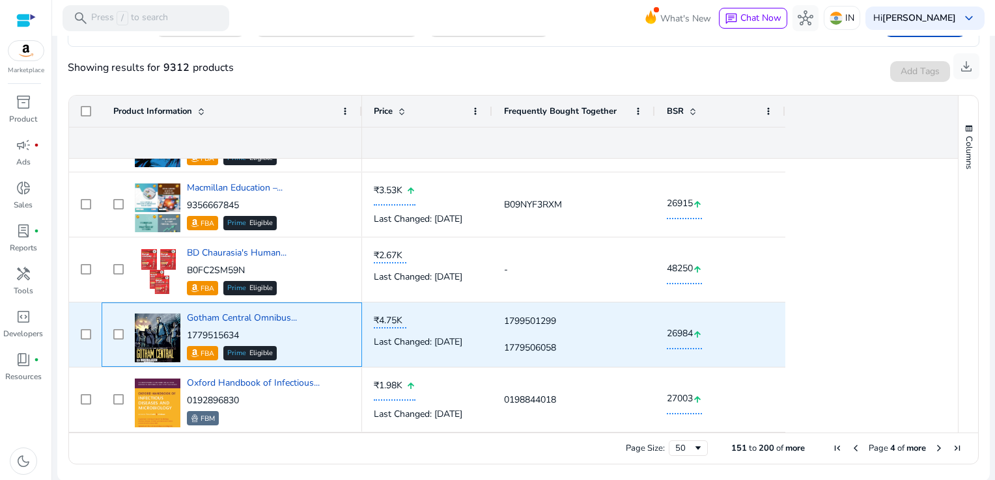
drag, startPoint x: 251, startPoint y: 331, endPoint x: 186, endPoint y: 335, distance: 65.2
click at [187, 335] on p "1779515634" at bounding box center [242, 335] width 110 height 13
copy p "1779515634"
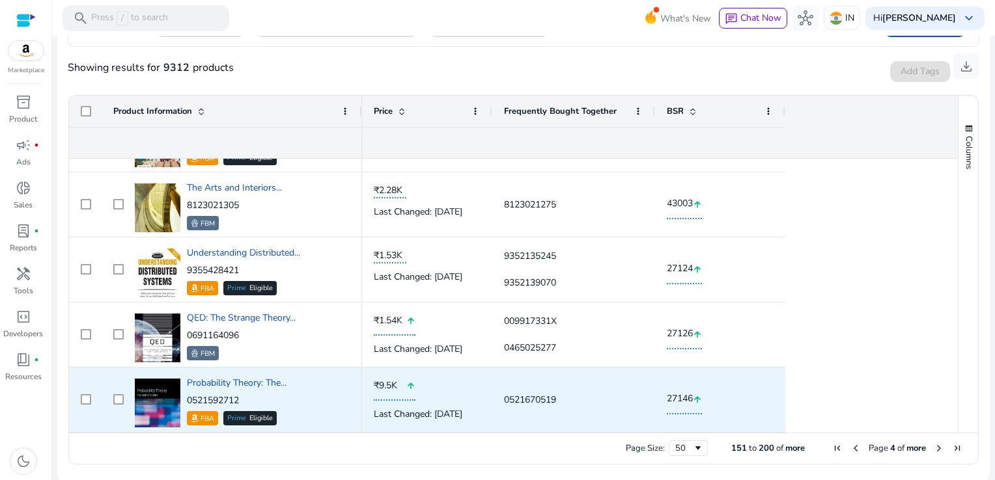
scroll to position [0, 0]
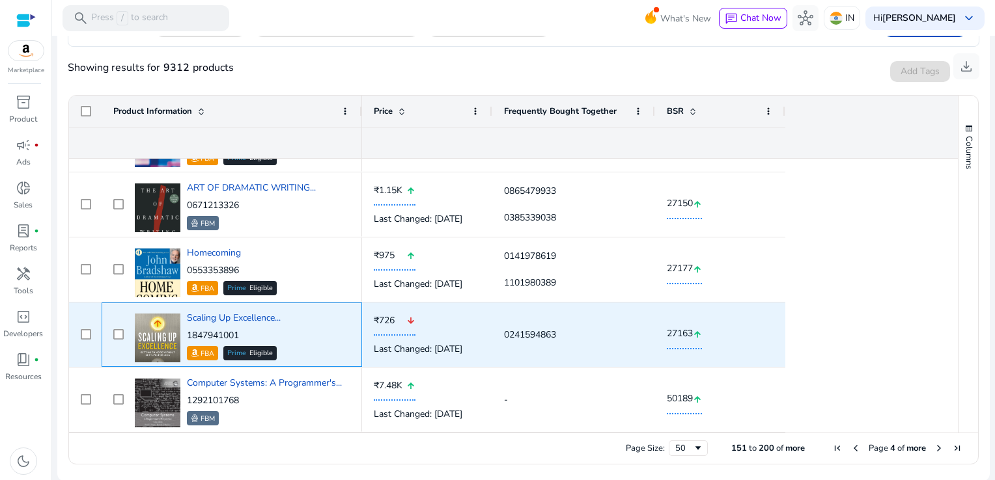
drag, startPoint x: 242, startPoint y: 331, endPoint x: 197, endPoint y: 335, distance: 45.0
click at [197, 335] on p "1847941001" at bounding box center [234, 335] width 94 height 13
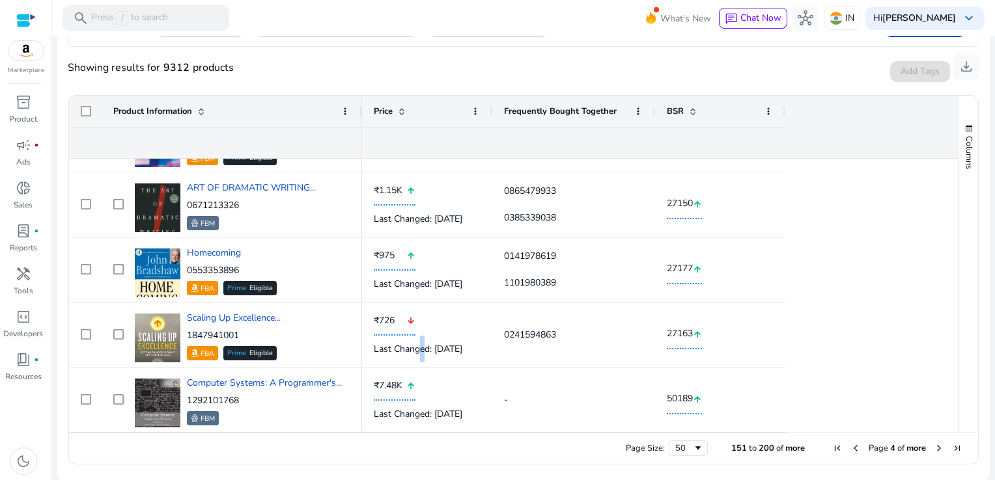
drag, startPoint x: 197, startPoint y: 335, endPoint x: 422, endPoint y: 342, distance: 225.3
click at [422, 342] on div "Last Changed: [DATE]" at bounding box center [427, 349] width 107 height 27
drag, startPoint x: 422, startPoint y: 342, endPoint x: 536, endPoint y: 400, distance: 127.5
click at [536, 400] on div "-" at bounding box center [573, 400] width 139 height 27
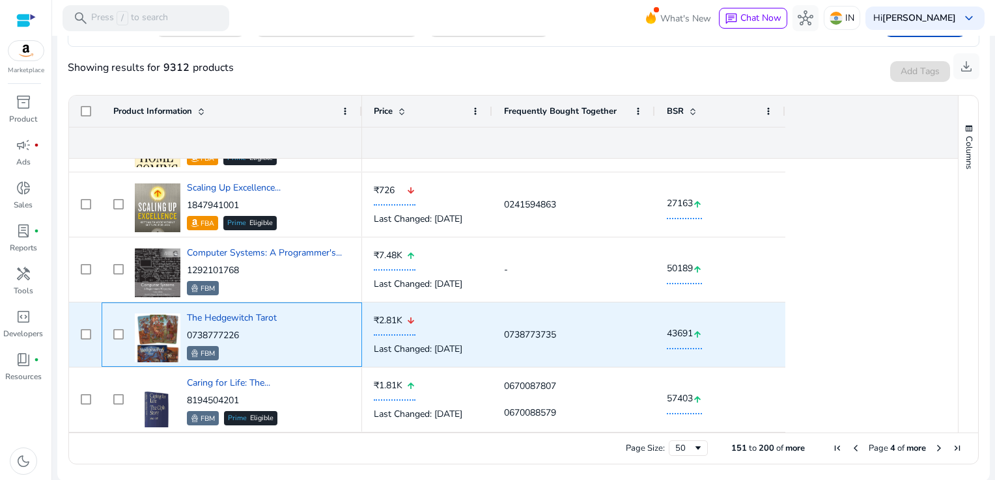
drag, startPoint x: 251, startPoint y: 338, endPoint x: 184, endPoint y: 337, distance: 66.4
click at [184, 337] on div "The Hedgewitch Tarot 0738777226 FBM" at bounding box center [240, 334] width 219 height 55
drag, startPoint x: 184, startPoint y: 337, endPoint x: 276, endPoint y: 346, distance: 92.2
click at [276, 346] on div "FBM" at bounding box center [232, 353] width 90 height 14
drag, startPoint x: 244, startPoint y: 335, endPoint x: 186, endPoint y: 338, distance: 58.0
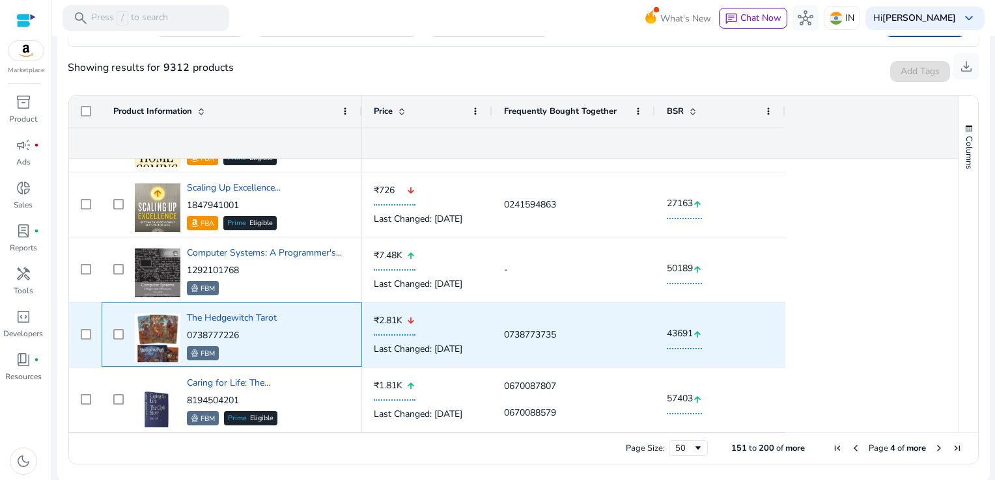
click at [187, 338] on p "0738777226" at bounding box center [232, 335] width 90 height 13
copy p "0738777226"
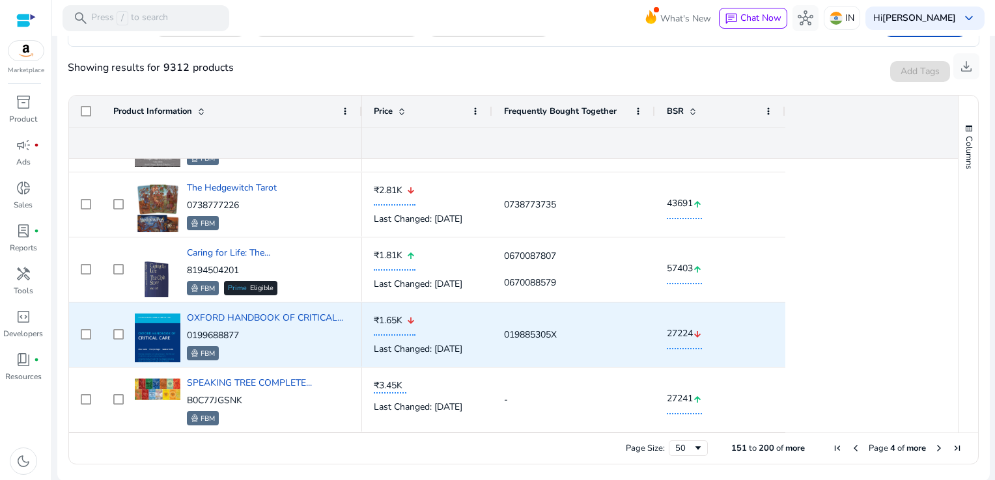
scroll to position [1614, 0]
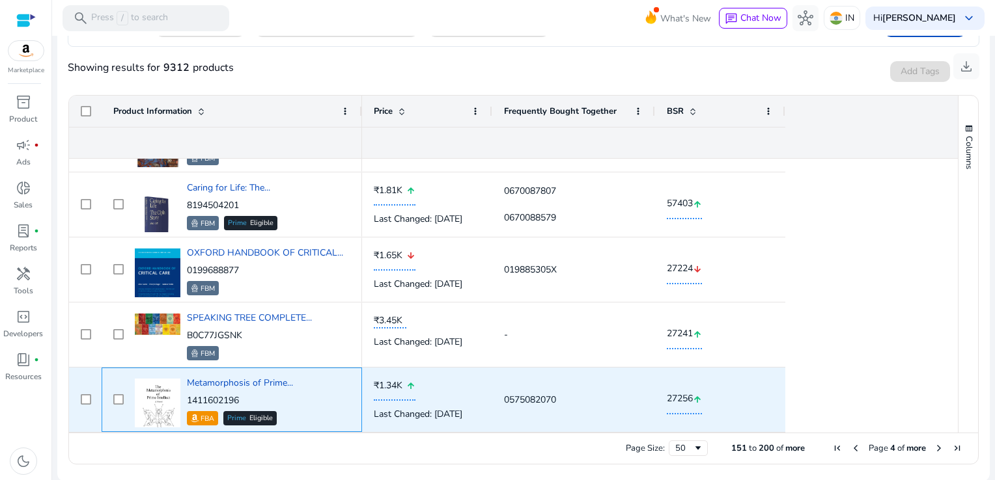
drag, startPoint x: 249, startPoint y: 400, endPoint x: 189, endPoint y: 396, distance: 60.7
click at [189, 396] on p "1411602196" at bounding box center [240, 400] width 106 height 13
copy p "1411602196"
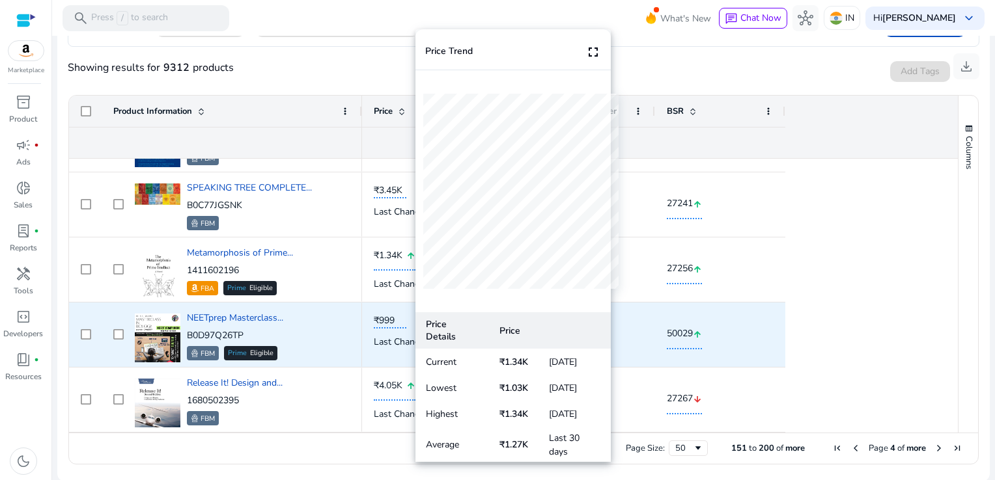
scroll to position [1809, 0]
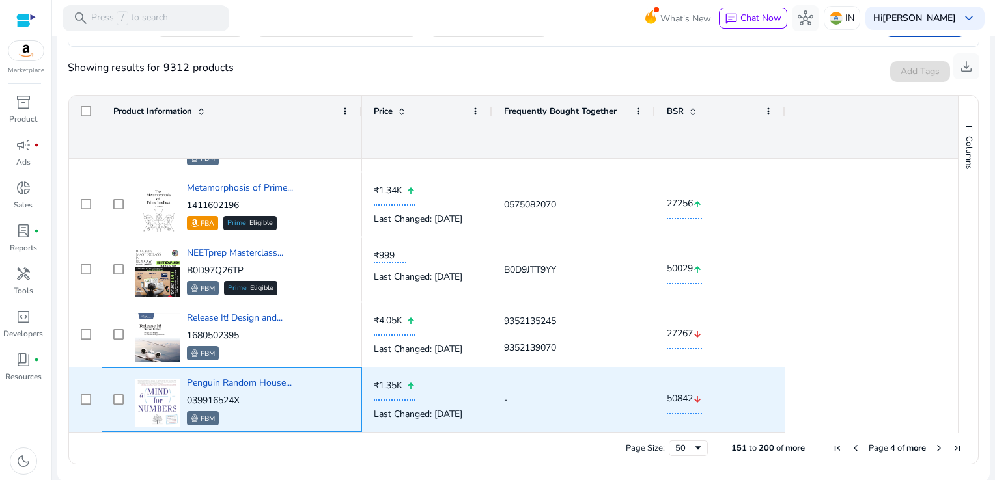
drag, startPoint x: 249, startPoint y: 399, endPoint x: 187, endPoint y: 400, distance: 61.8
click at [187, 400] on p "039916524X" at bounding box center [239, 400] width 105 height 13
copy p "039916524X"
click at [251, 400] on p "039916524X" at bounding box center [239, 400] width 105 height 13
drag, startPoint x: 251, startPoint y: 400, endPoint x: 189, endPoint y: 397, distance: 62.6
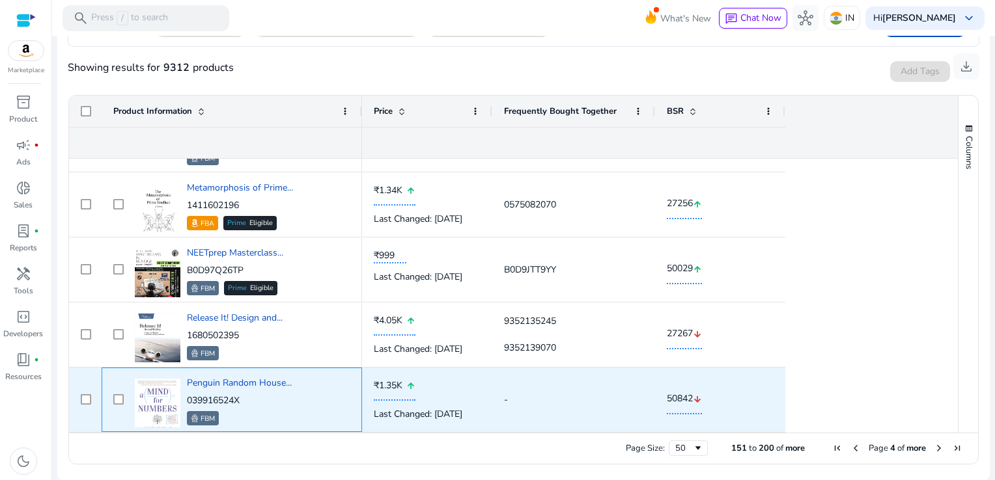
click at [189, 397] on p "039916524X" at bounding box center [239, 400] width 105 height 13
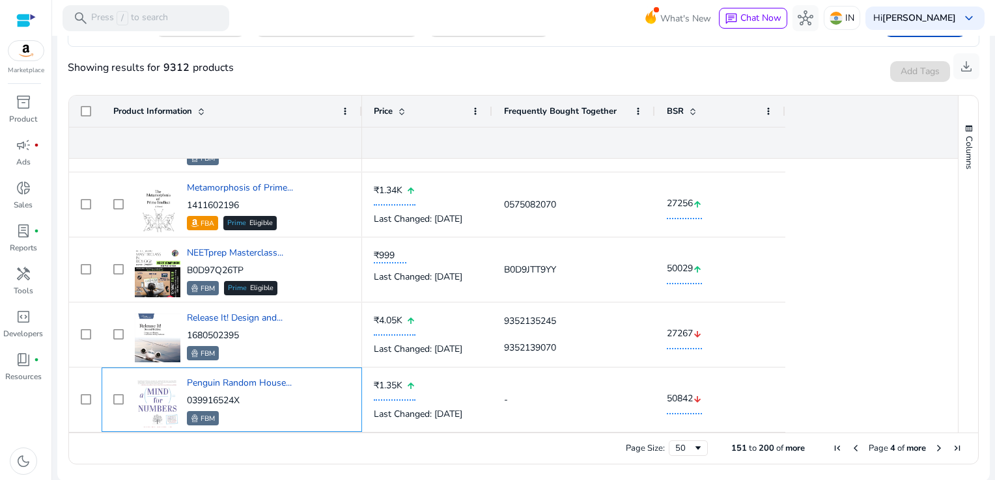
copy p "039916524X"
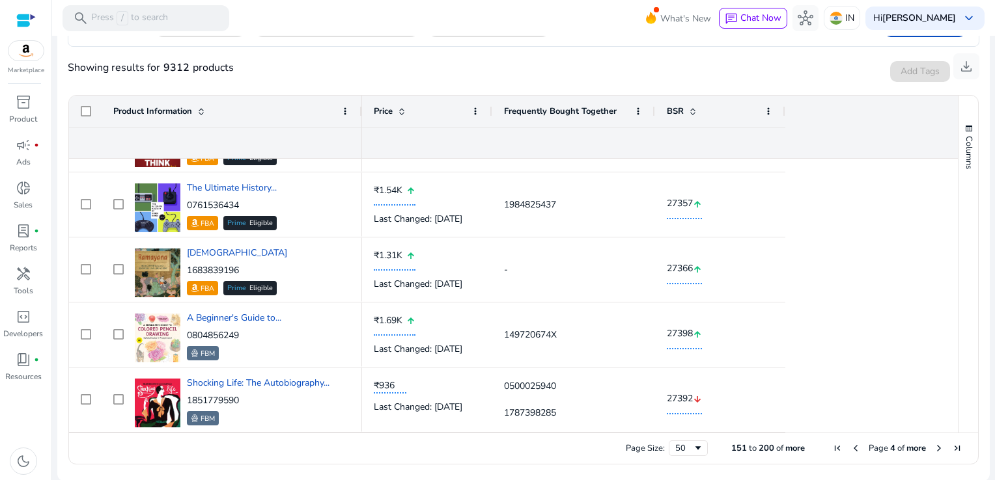
scroll to position [2525, 0]
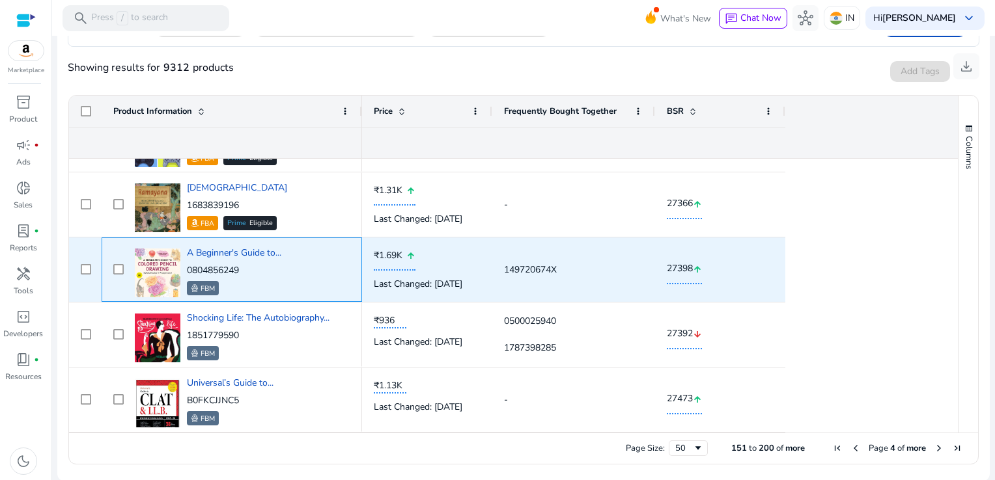
drag, startPoint x: 249, startPoint y: 268, endPoint x: 187, endPoint y: 269, distance: 61.2
click at [187, 269] on p "0804856249" at bounding box center [234, 270] width 94 height 13
copy p "0804856249"
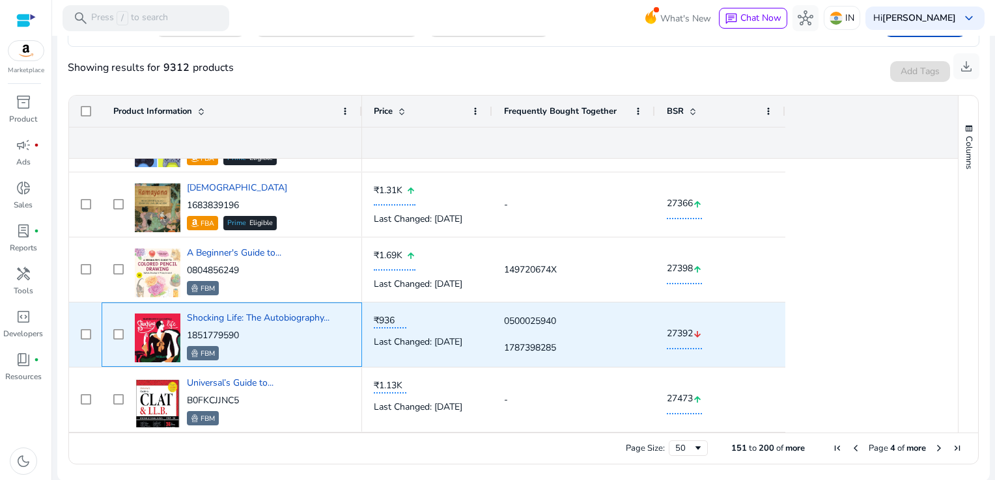
drag, startPoint x: 239, startPoint y: 330, endPoint x: 187, endPoint y: 331, distance: 51.4
click at [187, 331] on p "1851779590" at bounding box center [258, 335] width 143 height 13
copy p "1851779590"
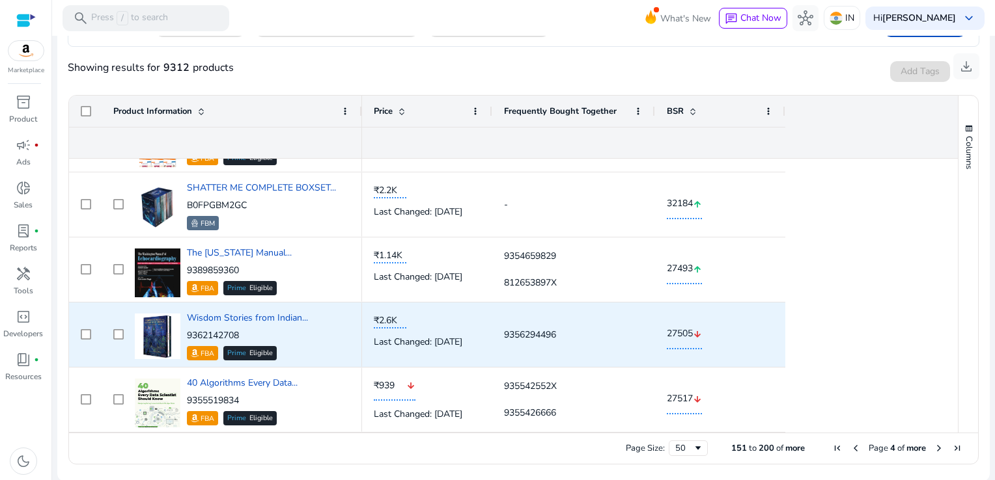
scroll to position [2980, 0]
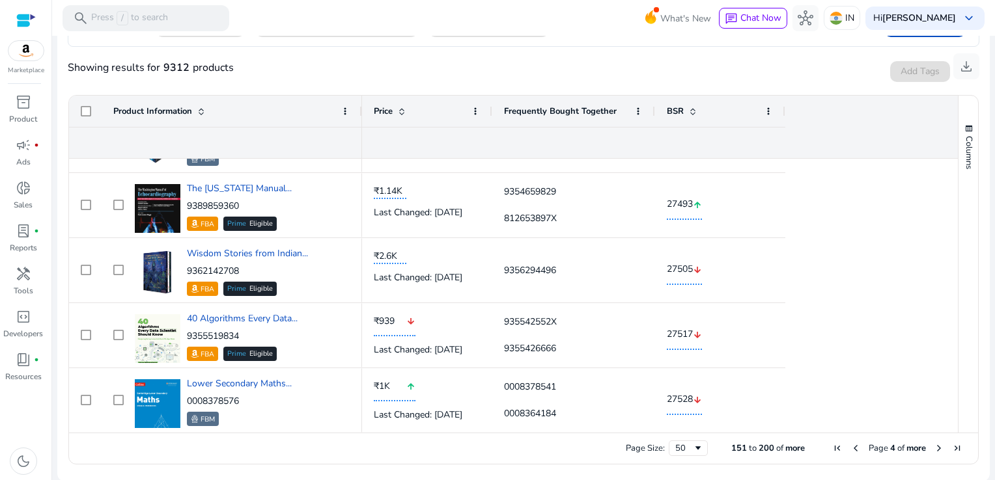
click at [933, 451] on span "Next Page" at bounding box center [938, 448] width 10 height 10
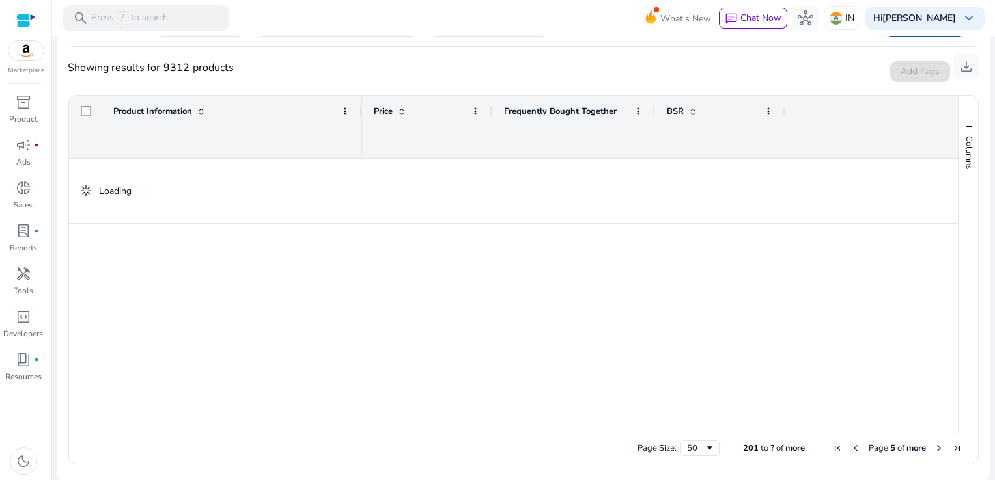
scroll to position [0, 0]
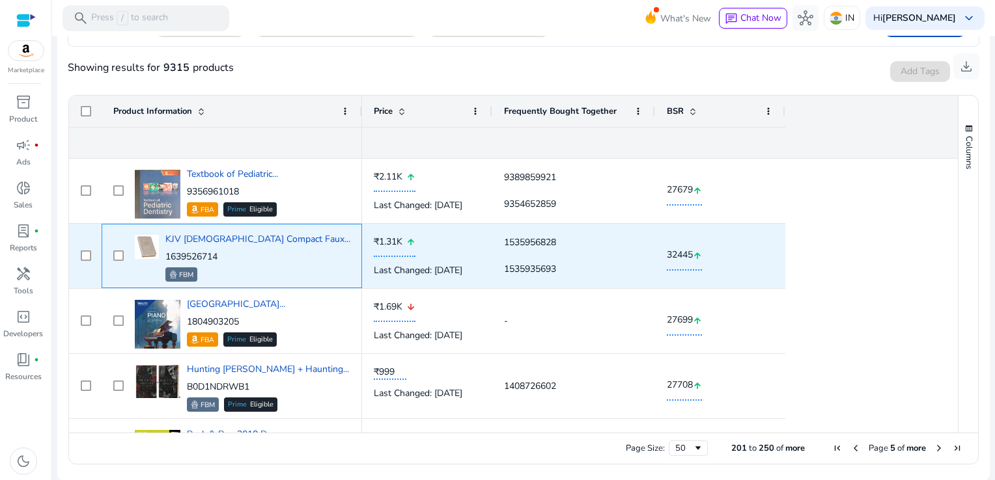
drag, startPoint x: 254, startPoint y: 256, endPoint x: 187, endPoint y: 258, distance: 66.4
click at [187, 258] on p "1639526714" at bounding box center [257, 257] width 185 height 13
copy p "1639526714"
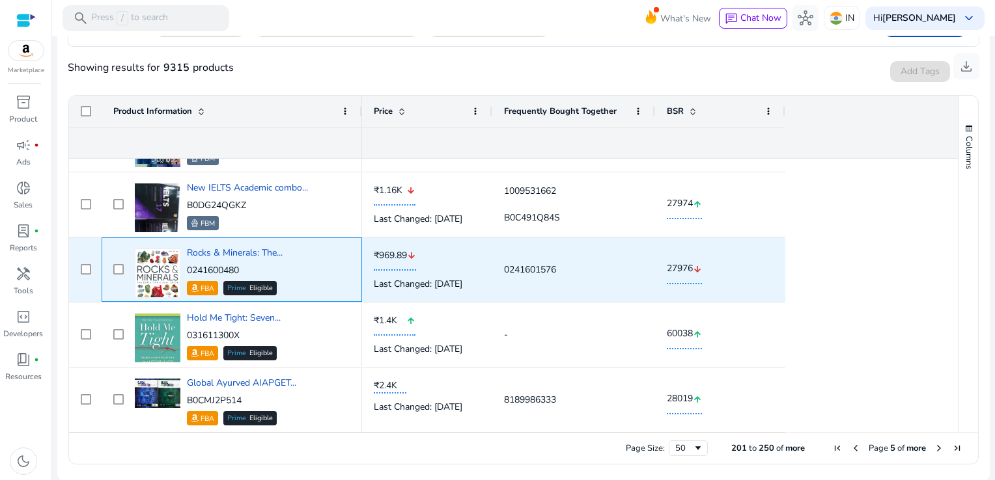
drag, startPoint x: 253, startPoint y: 271, endPoint x: 187, endPoint y: 271, distance: 65.1
click at [187, 271] on p "0241600480" at bounding box center [235, 270] width 96 height 13
copy p "0241600480"
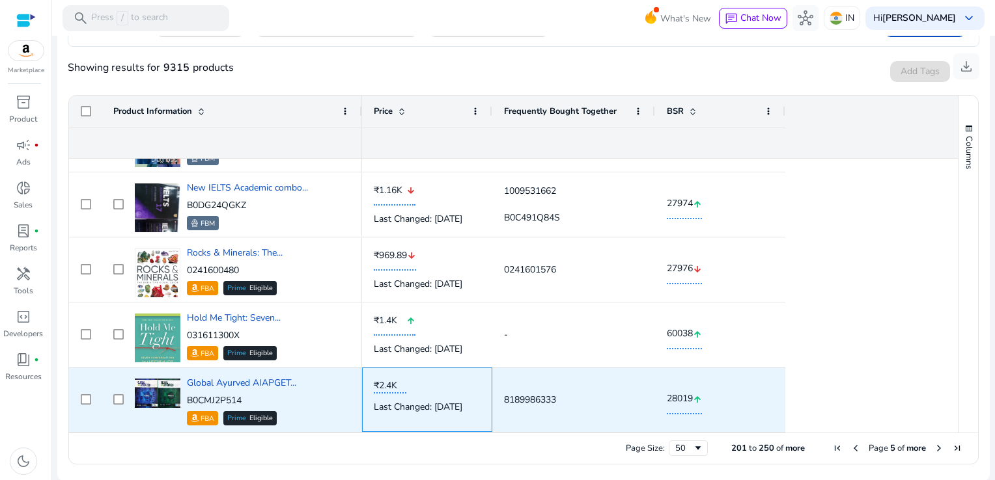
click at [461, 426] on div "₹2.4K Last Changed: 14/09/2025" at bounding box center [427, 399] width 107 height 63
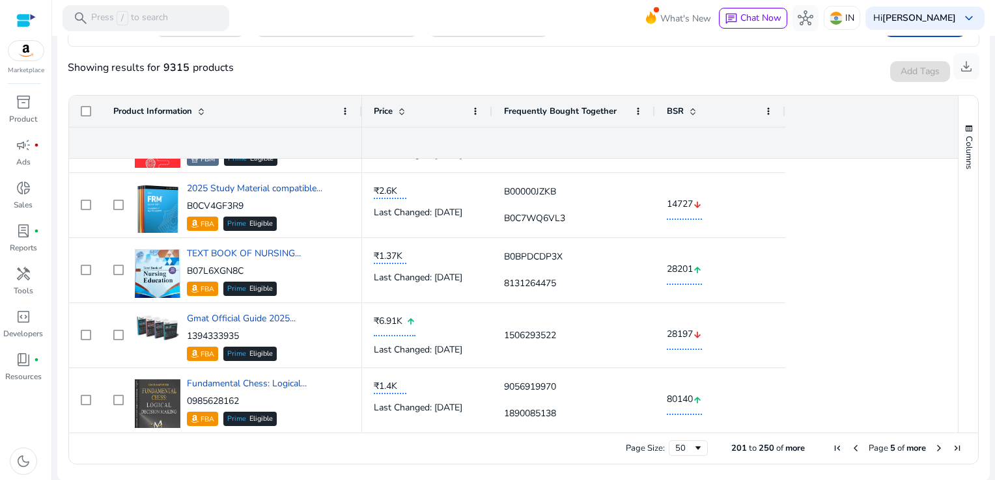
click at [933, 450] on span "Next Page" at bounding box center [938, 448] width 10 height 10
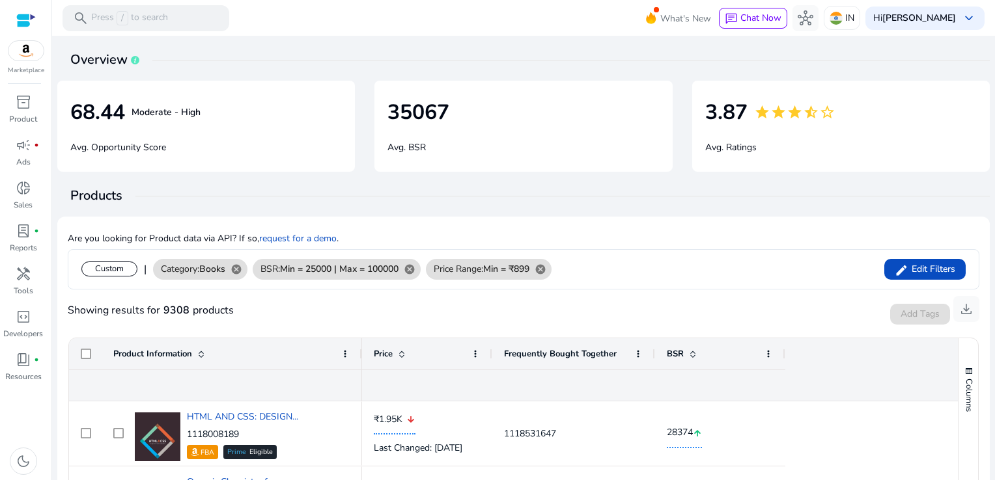
scroll to position [247, 0]
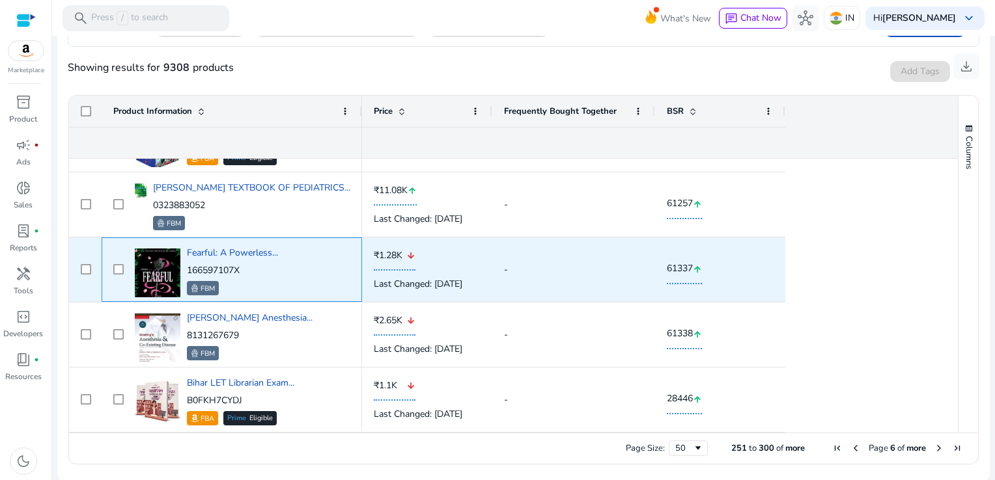
drag, startPoint x: 262, startPoint y: 268, endPoint x: 187, endPoint y: 270, distance: 74.2
click at [187, 270] on p "166597107X" at bounding box center [232, 270] width 91 height 13
copy p "166597107X"
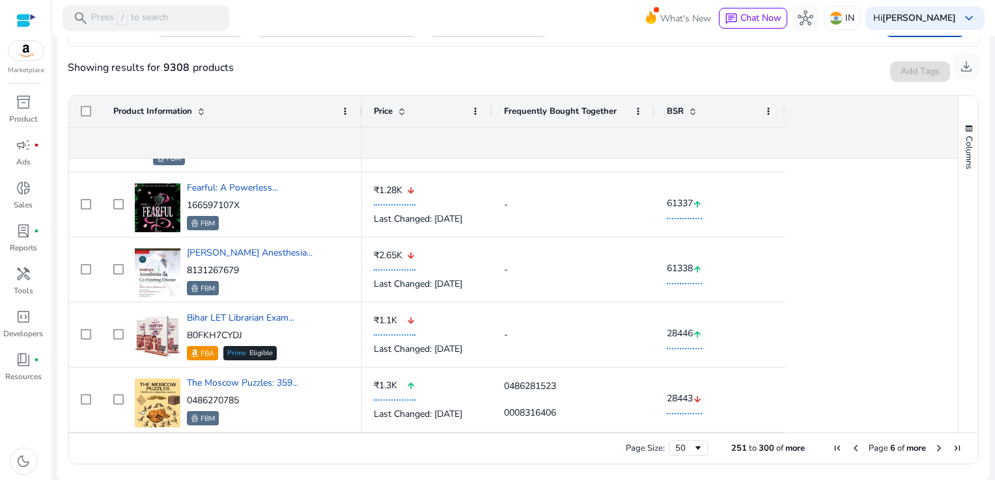
scroll to position [377, 0]
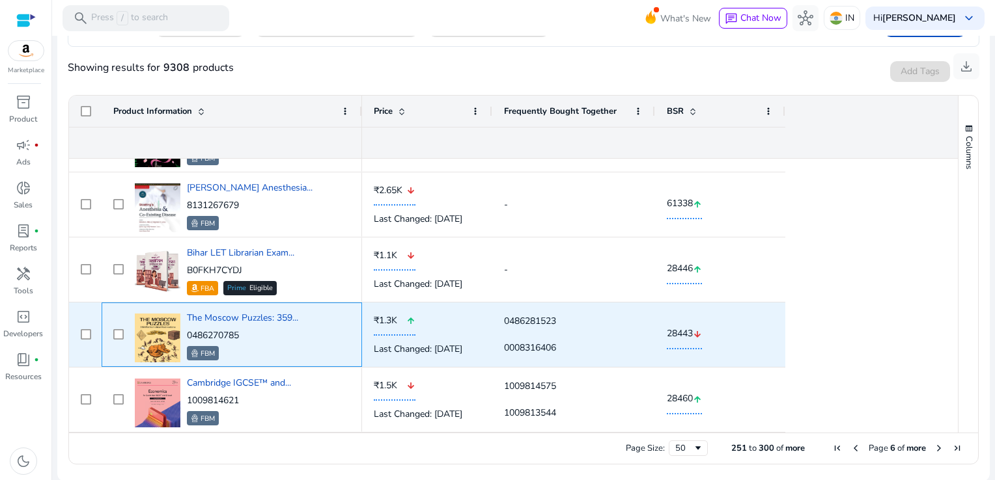
drag, startPoint x: 251, startPoint y: 331, endPoint x: 186, endPoint y: 331, distance: 65.1
click at [186, 331] on div "The Moscow Puzzles: 359... 0486270785 FBM" at bounding box center [240, 334] width 219 height 55
copy p "0486270785"
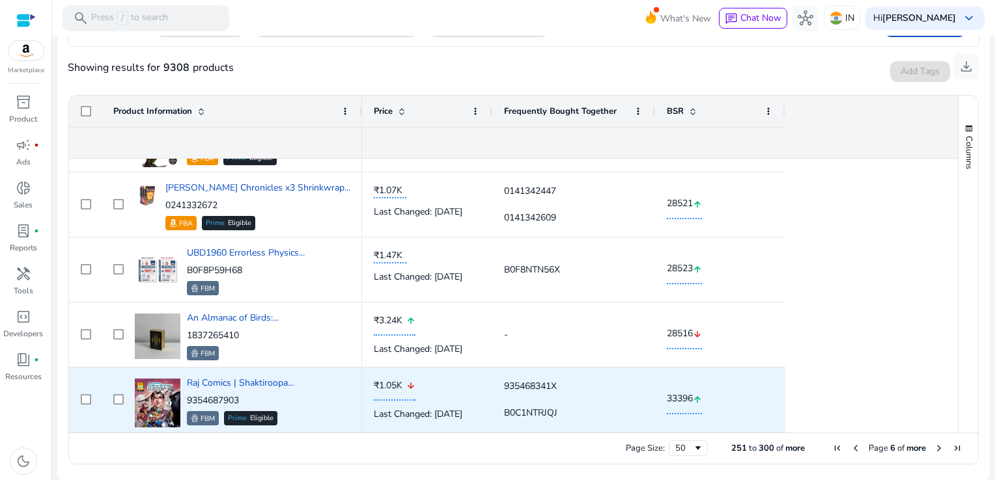
scroll to position [0, 0]
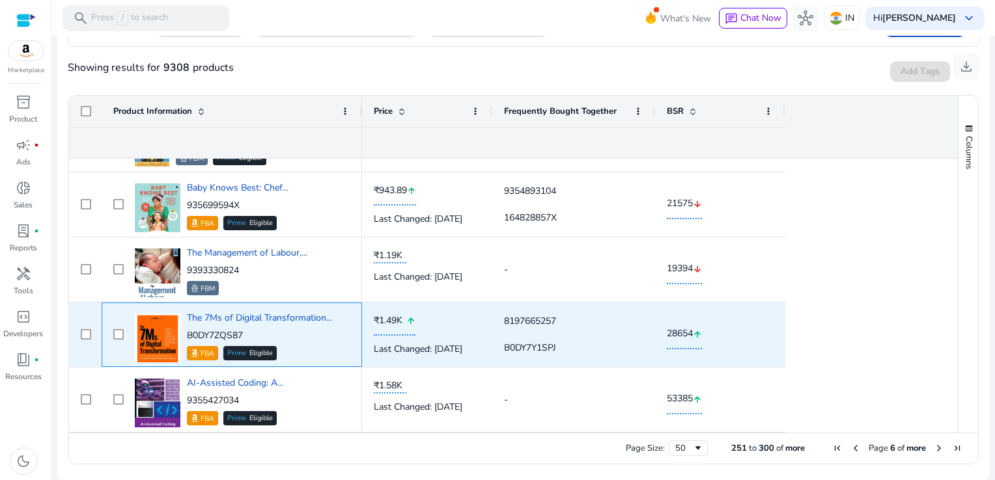
drag, startPoint x: 255, startPoint y: 337, endPoint x: 188, endPoint y: 336, distance: 67.1
click at [188, 336] on p "B0DY7ZQS87" at bounding box center [259, 335] width 145 height 13
copy p "B0DY7ZQS87"
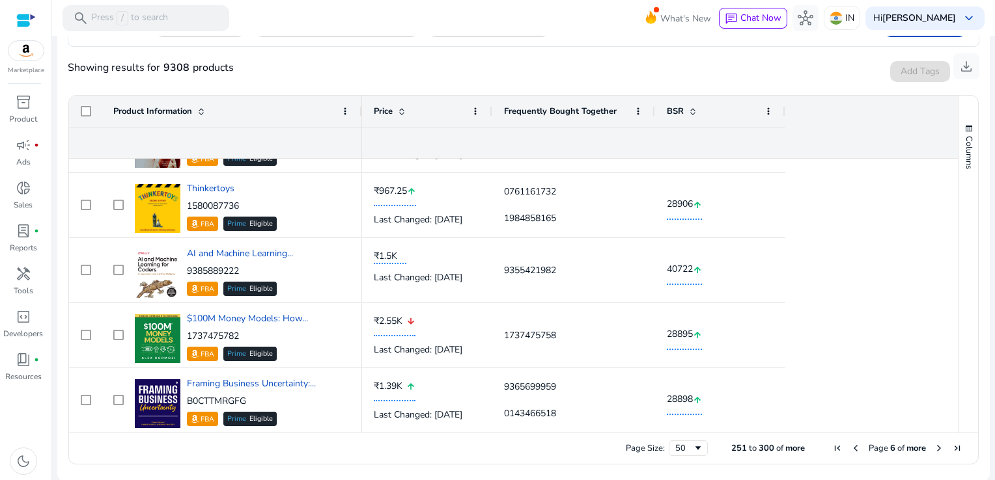
click at [933, 448] on span "Next Page" at bounding box center [938, 448] width 10 height 10
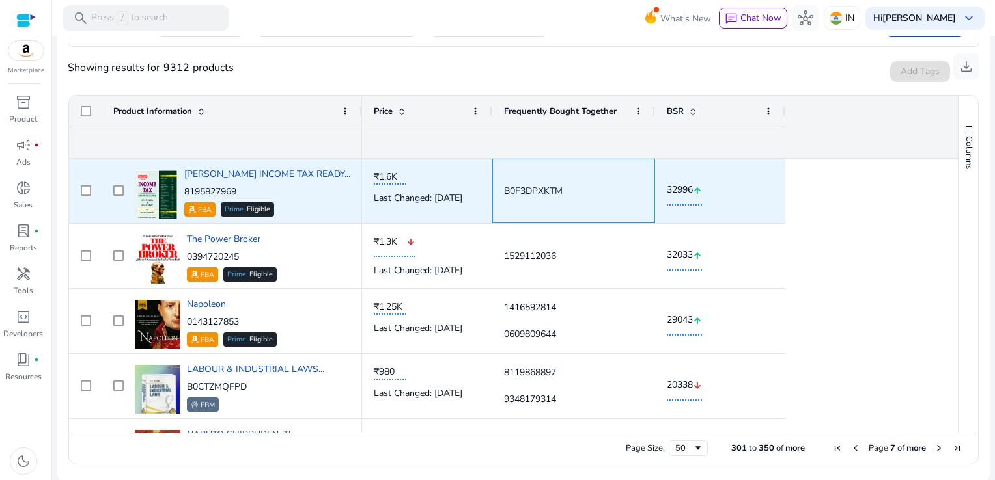
click at [648, 217] on div "B0F3DPXKTM" at bounding box center [573, 191] width 163 height 64
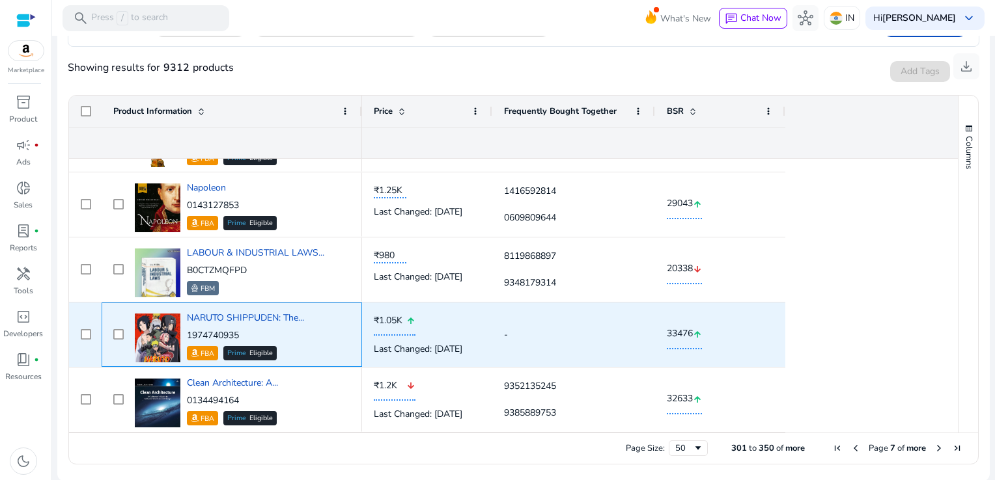
drag, startPoint x: 248, startPoint y: 337, endPoint x: 188, endPoint y: 335, distance: 59.9
click at [188, 335] on p "1974740935" at bounding box center [245, 335] width 117 height 13
copy p "1974740935"
